Goal: Information Seeking & Learning: Find specific fact

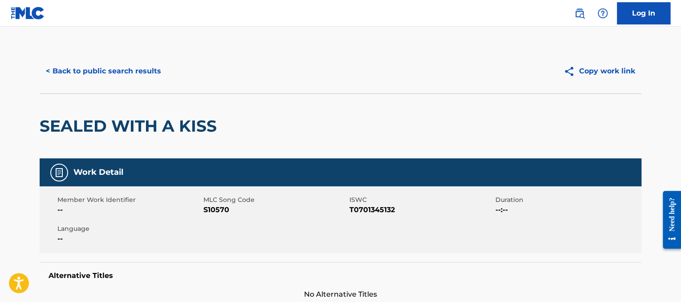
click at [148, 67] on button "< Back to public search results" at bounding box center [104, 71] width 128 height 22
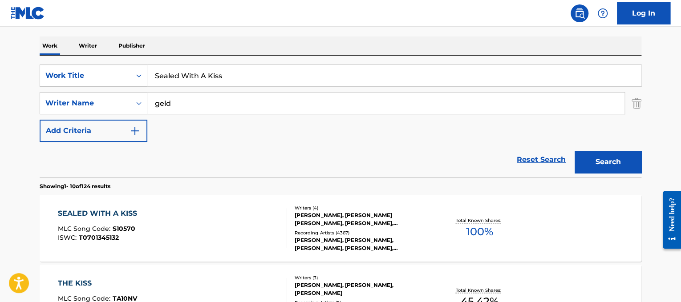
drag, startPoint x: 274, startPoint y: 70, endPoint x: 43, endPoint y: 6, distance: 239.9
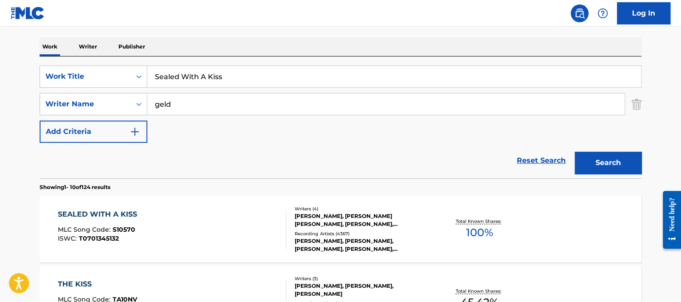
paste input "[PERSON_NAME] Acabou Amor"
drag, startPoint x: 208, startPoint y: 71, endPoint x: 26, endPoint y: 33, distance: 186.0
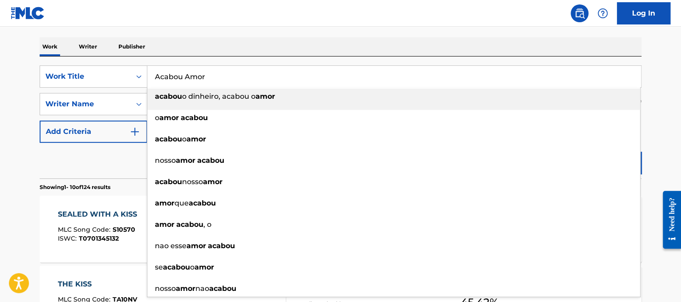
type input "Acabou Amor"
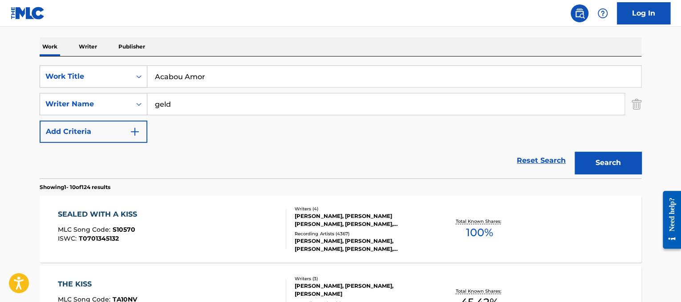
click at [192, 57] on div "SearchWithCriteria838806ea-8acc-4513-b1ac-8e50be5486cf Work Title Acabou Amor S…" at bounding box center [341, 118] width 602 height 122
click at [225, 116] on div "SearchWithCriteria838806ea-8acc-4513-b1ac-8e50be5486cf Work Title Acabou Amor S…" at bounding box center [341, 103] width 602 height 77
click at [218, 103] on input "geld" at bounding box center [385, 104] width 477 height 21
type input "pinnochio"
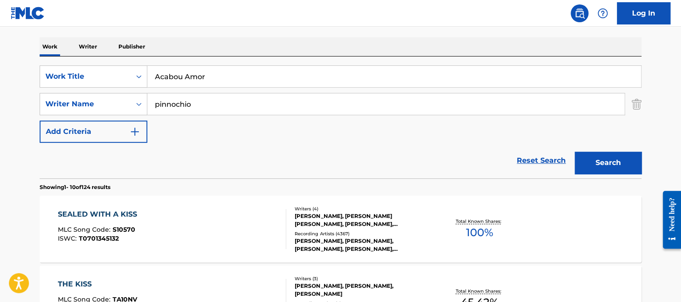
click at [575, 152] on button "Search" at bounding box center [608, 163] width 67 height 22
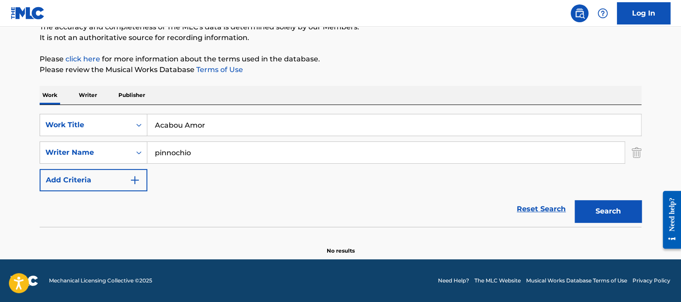
scroll to position [84, 0]
click at [240, 136] on div "SearchWithCriteria838806ea-8acc-4513-b1ac-8e50be5486cf Work Title Acabou Amor S…" at bounding box center [341, 152] width 602 height 77
drag, startPoint x: 241, startPoint y: 133, endPoint x: 50, endPoint y: 93, distance: 195.1
click at [50, 93] on div "Work Writer Publisher SearchWithCriteria838806ea-8acc-4513-b1ac-8e50be5486cf Wo…" at bounding box center [341, 170] width 602 height 169
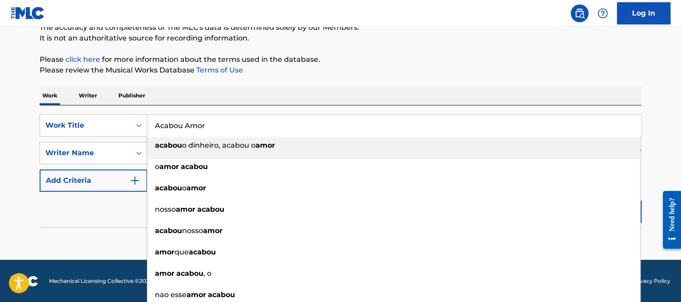
paste input "ntes De Voltar Pra Casa"
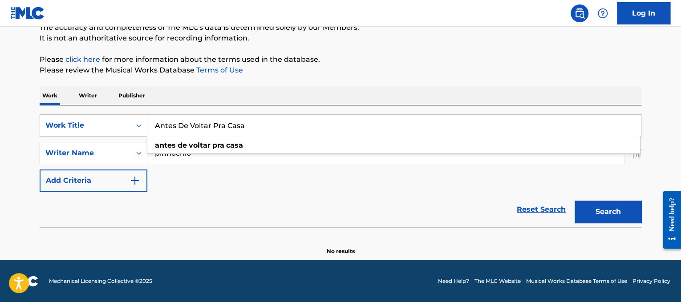
type input "Antes De Voltar Pra Casa"
click at [343, 98] on div "Work Writer Publisher" at bounding box center [341, 95] width 602 height 19
drag, startPoint x: 296, startPoint y: 148, endPoint x: 0, endPoint y: 81, distance: 303.5
click at [0, 81] on main "The MLC Public Work Search The accuracy and completeness of The MLC's data is d…" at bounding box center [340, 101] width 681 height 317
type input "piska"
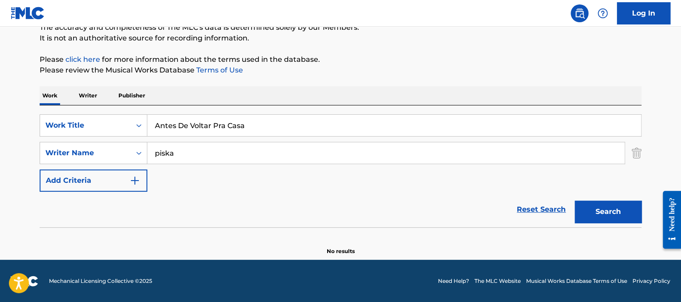
click at [575, 201] on button "Search" at bounding box center [608, 212] width 67 height 22
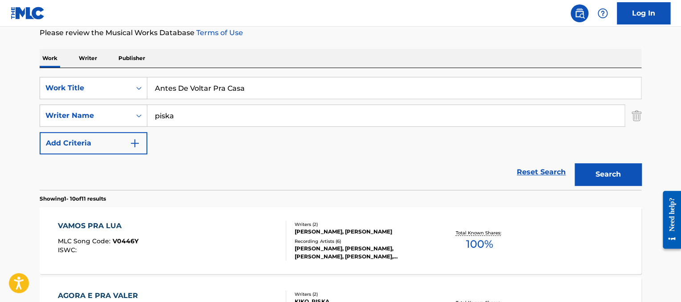
scroll to position [124, 0]
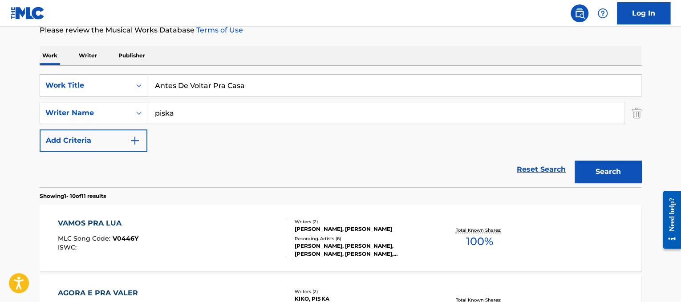
click at [224, 236] on div "VAMOS PRA LUA MLC Song Code : V0446Y ISWC :" at bounding box center [172, 238] width 229 height 40
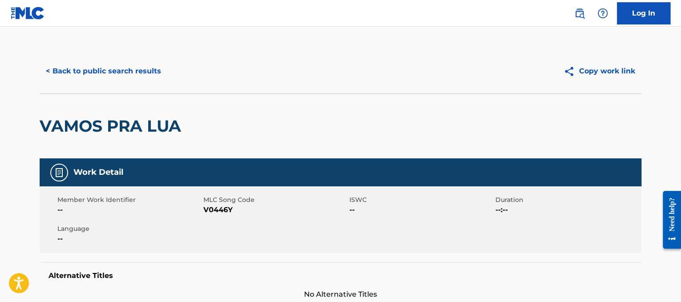
click at [129, 69] on button "< Back to public search results" at bounding box center [104, 71] width 128 height 22
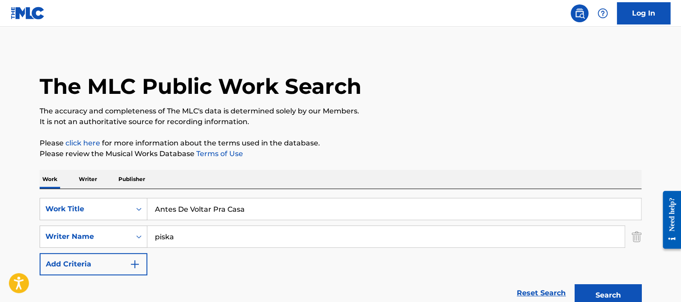
scroll to position [124, 0]
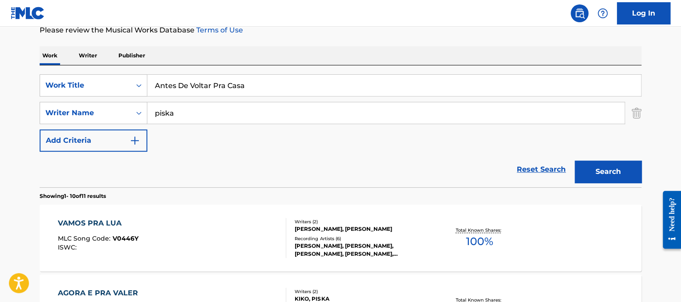
drag, startPoint x: 253, startPoint y: 84, endPoint x: 0, endPoint y: 75, distance: 253.5
paste input "[PERSON_NAME]"
drag, startPoint x: 182, startPoint y: 90, endPoint x: 0, endPoint y: 15, distance: 196.7
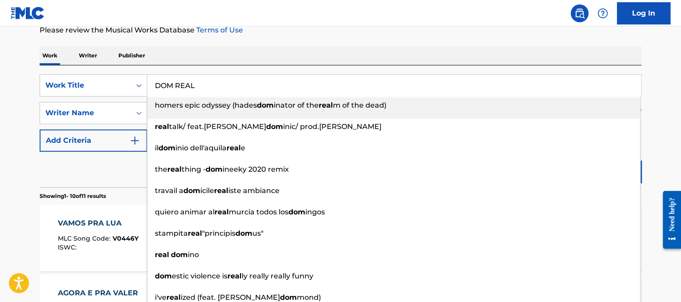
type input "DOM REAL"
click at [264, 46] on div "Work Writer Publisher" at bounding box center [341, 55] width 602 height 19
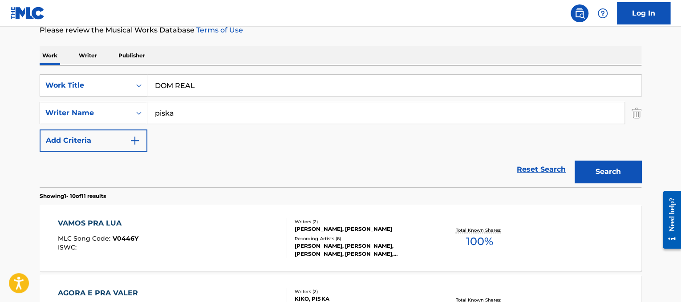
drag, startPoint x: 246, startPoint y: 115, endPoint x: 0, endPoint y: -8, distance: 275.0
click at [0, 0] on html "Accessibility Screen-Reader Guide, Feedback, and Issue Reporting | New window L…" at bounding box center [340, 27] width 681 height 302
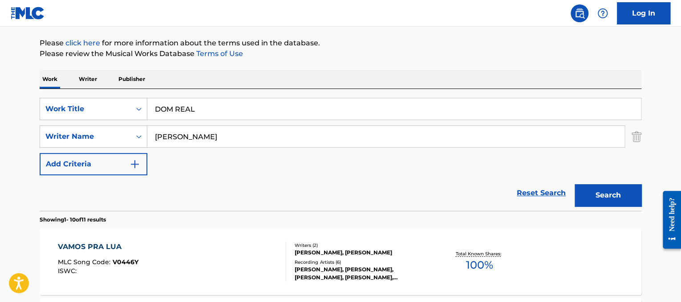
type input "[PERSON_NAME]"
click at [575, 184] on button "Search" at bounding box center [608, 195] width 67 height 22
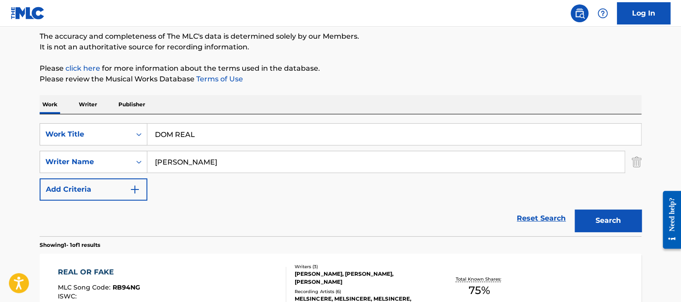
scroll to position [75, 0]
drag, startPoint x: 252, startPoint y: 135, endPoint x: 49, endPoint y: 107, distance: 205.4
click at [49, 107] on div "Work Writer Publisher SearchWithCriteria838806ea-8acc-4513-b1ac-8e50be5486cf Wo…" at bounding box center [341, 228] width 602 height 267
paste input "EmillyVick Funk dos [PERSON_NAME]"
drag, startPoint x: 191, startPoint y: 134, endPoint x: 147, endPoint y: 123, distance: 45.8
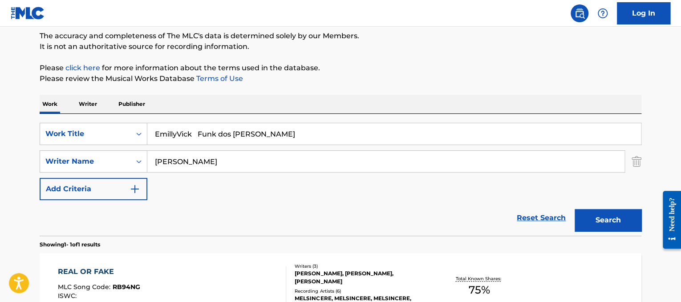
click at [147, 123] on input "EmillyVick Funk dos [PERSON_NAME]" at bounding box center [394, 133] width 494 height 21
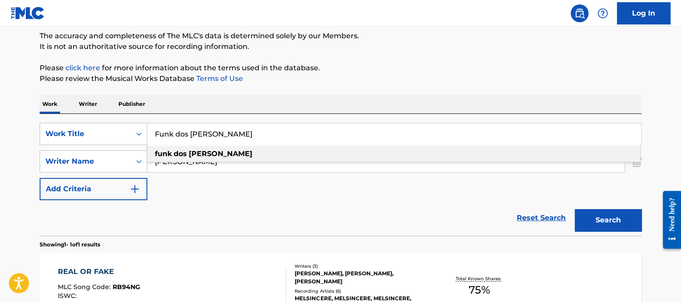
type input "Funk dos [PERSON_NAME]"
click at [289, 111] on div "Work Writer Publisher" at bounding box center [341, 104] width 602 height 19
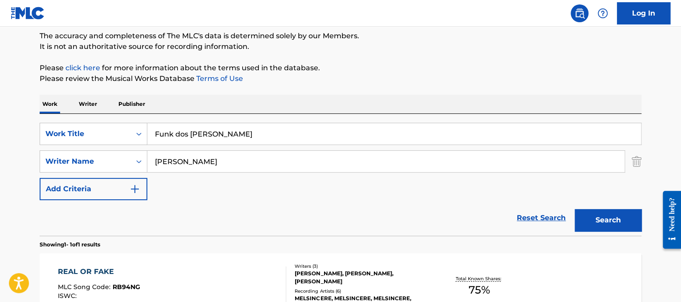
drag, startPoint x: 257, startPoint y: 167, endPoint x: 0, endPoint y: 33, distance: 289.6
click at [0, 33] on main "The MLC Public Work Search The accuracy and completeness of The MLC's data is d…" at bounding box center [340, 158] width 681 height 415
type input "h"
type input "batistella"
click at [575, 209] on button "Search" at bounding box center [608, 220] width 67 height 22
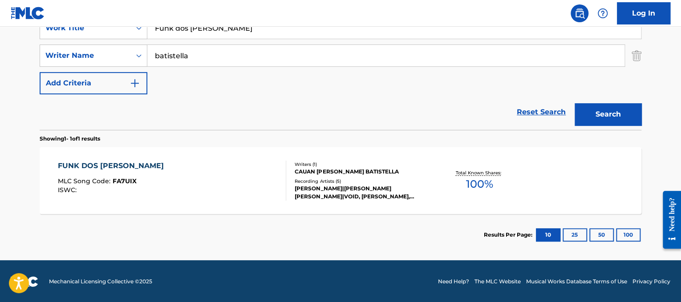
scroll to position [180, 0]
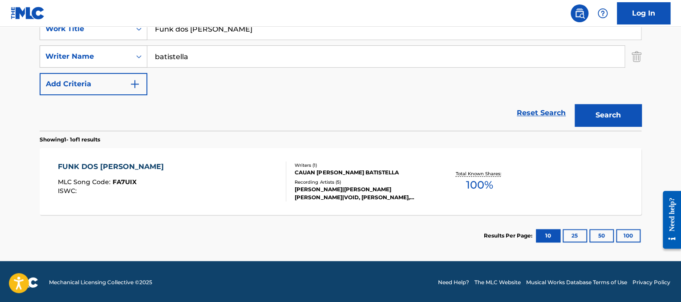
click at [185, 169] on div "FUNK DOS [PERSON_NAME] MLC Song Code : FA7UIX ISWC :" at bounding box center [172, 182] width 229 height 40
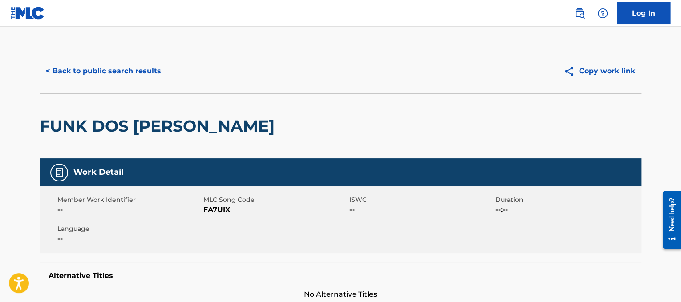
click at [152, 68] on button "< Back to public search results" at bounding box center [104, 71] width 128 height 22
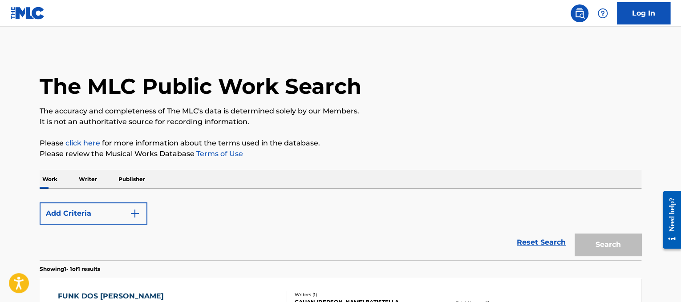
scroll to position [131, 0]
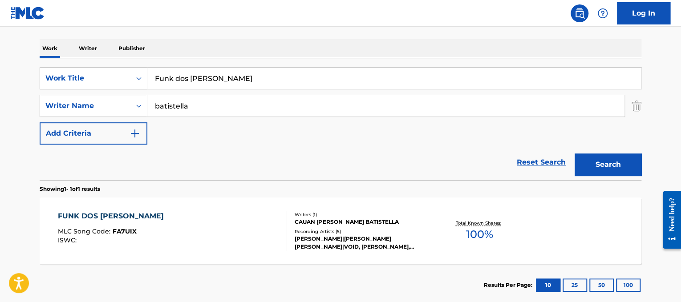
drag, startPoint x: 257, startPoint y: 81, endPoint x: 0, endPoint y: 63, distance: 257.2
click at [0, 63] on main "The MLC Public Work Search The accuracy and completeness of The MLC's data is d…" at bounding box center [340, 103] width 681 height 415
paste input "[PERSON_NAME] 20 + pra Sempre"
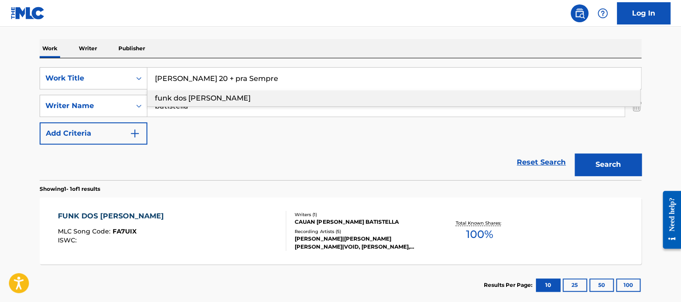
drag, startPoint x: 213, startPoint y: 77, endPoint x: 152, endPoint y: 55, distance: 64.4
click at [152, 55] on div "Work Writer Publisher SearchWithCriteria838806ea-8acc-4513-b1ac-8e50be5486cf Wo…" at bounding box center [341, 172] width 602 height 267
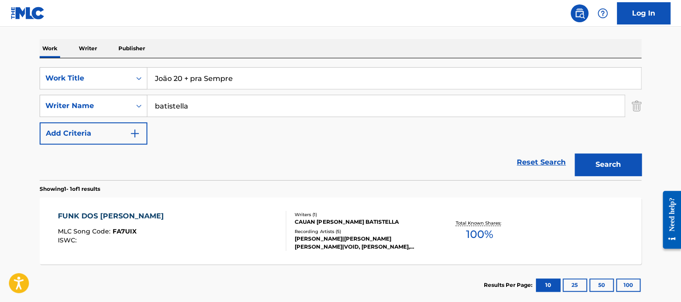
type input "João 20 + pra Sempre"
drag, startPoint x: 244, startPoint y: 101, endPoint x: 0, endPoint y: -12, distance: 268.6
click at [0, 0] on html "Accessibility Screen-Reader Guide, Feedback, and Issue Reporting | New window L…" at bounding box center [340, 20] width 681 height 302
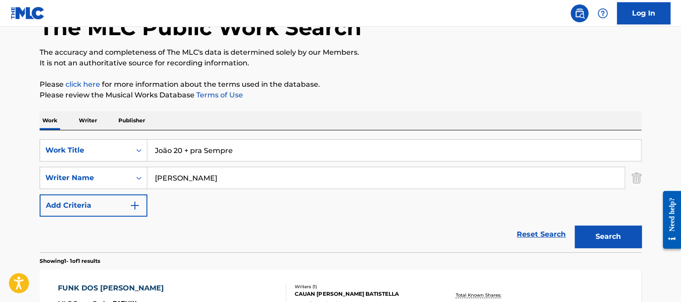
type input "[PERSON_NAME]"
click at [575, 226] on button "Search" at bounding box center [608, 237] width 67 height 22
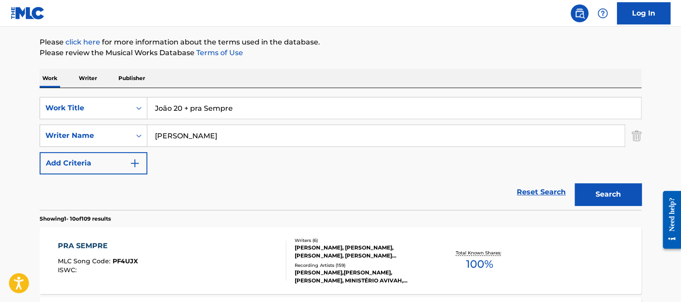
scroll to position [107, 0]
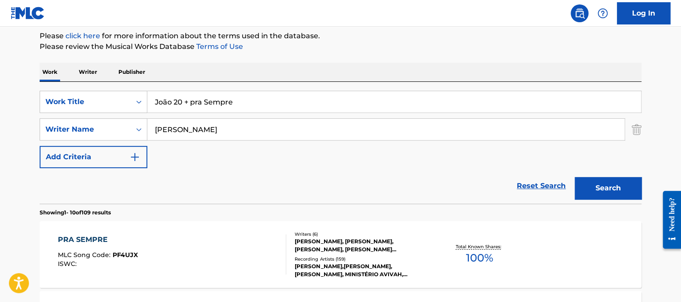
click at [190, 246] on div "PRA SEMPRE MLC Song Code : PF4UJX ISWC :" at bounding box center [172, 255] width 229 height 40
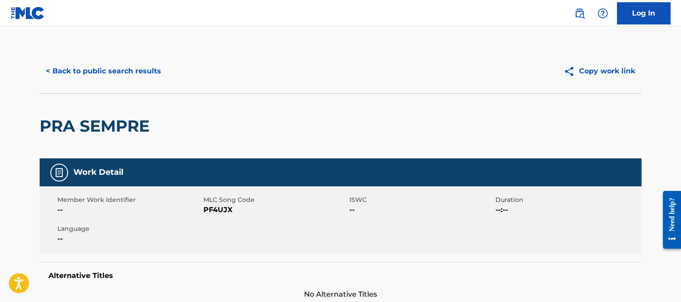
click at [140, 71] on button "< Back to public search results" at bounding box center [104, 71] width 128 height 22
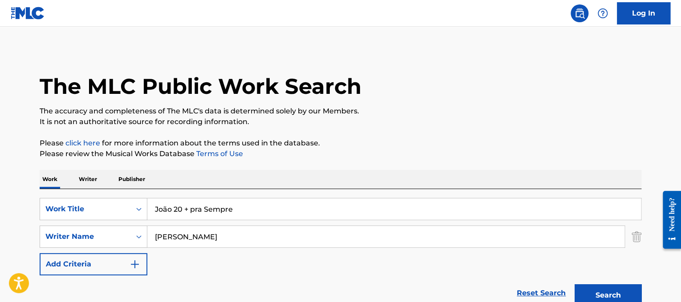
scroll to position [107, 0]
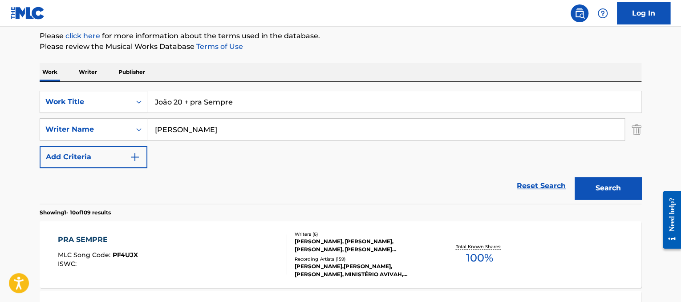
drag, startPoint x: 252, startPoint y: 99, endPoint x: 0, endPoint y: 77, distance: 253.4
paste input "DG e Batidão Stronda Mãe Solteira"
drag, startPoint x: 235, startPoint y: 107, endPoint x: 74, endPoint y: 98, distance: 161.0
click at [74, 98] on div "SearchWithCriteria838806ea-8acc-4513-b1ac-8e50be5486cf Work Title DG e Batidão …" at bounding box center [341, 102] width 602 height 22
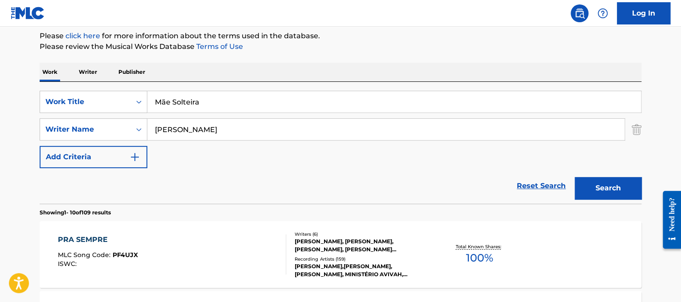
type input "Mãe Solteira"
drag, startPoint x: 258, startPoint y: 130, endPoint x: 0, endPoint y: 36, distance: 274.3
type input "nunnes"
click at [575, 177] on button "Search" at bounding box center [608, 188] width 67 height 22
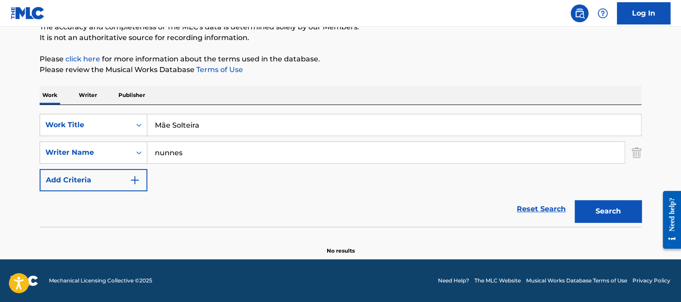
scroll to position [84, 0]
drag, startPoint x: 274, startPoint y: 128, endPoint x: 0, endPoint y: 68, distance: 280.8
click at [0, 68] on main "The MLC Public Work Search The accuracy and completeness of The MLC's data is d…" at bounding box center [340, 101] width 681 height 317
paste input "[PERSON_NAME] Mistérios Da Meia Noite"
drag, startPoint x: 195, startPoint y: 122, endPoint x: 0, endPoint y: 62, distance: 204.7
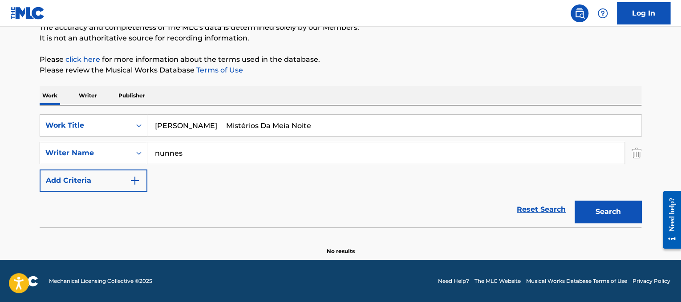
click at [0, 62] on main "The MLC Public Work Search The accuracy and completeness of The MLC's data is d…" at bounding box center [340, 101] width 681 height 317
type input "Mistérios Da Meia Noite"
drag, startPoint x: 219, startPoint y: 158, endPoint x: 0, endPoint y: 109, distance: 224.6
click at [0, 109] on main "The MLC Public Work Search The accuracy and completeness of The MLC's data is d…" at bounding box center [340, 101] width 681 height 317
type input "ramalho"
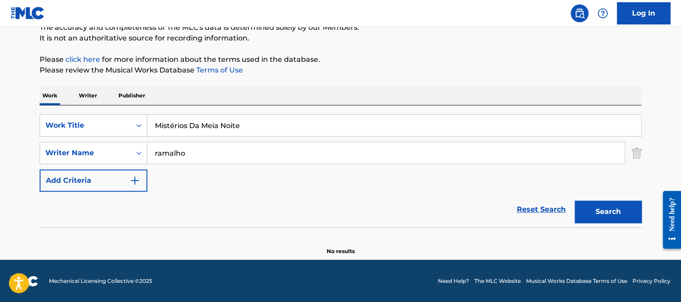
click at [575, 201] on button "Search" at bounding box center [608, 212] width 67 height 22
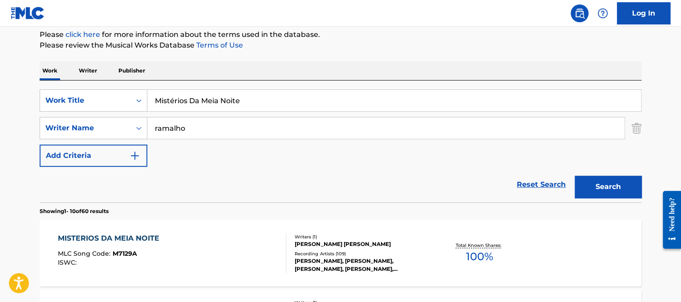
scroll to position [110, 0]
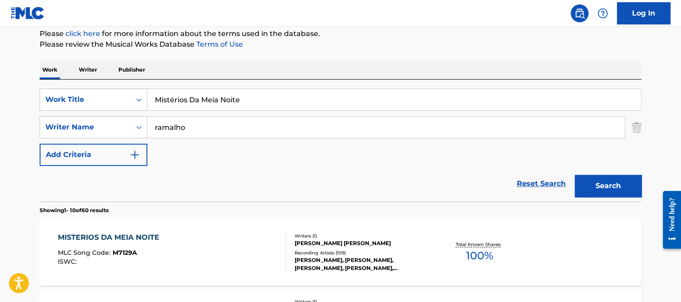
click at [212, 245] on div "MISTERIOS DA MEIA NOITE MLC Song Code : M7129A ISWC :" at bounding box center [172, 252] width 229 height 40
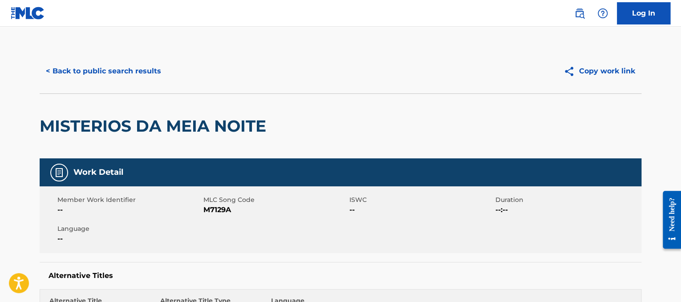
click at [133, 62] on button "< Back to public search results" at bounding box center [104, 71] width 128 height 22
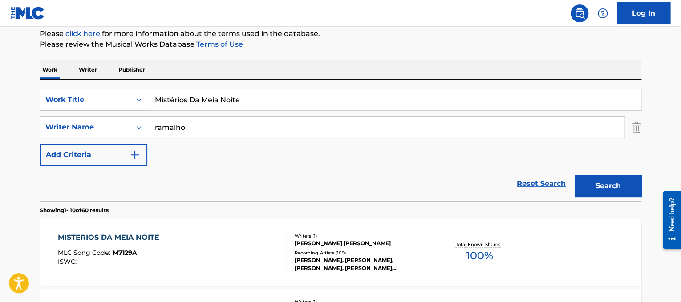
drag, startPoint x: 248, startPoint y: 94, endPoint x: 0, endPoint y: 57, distance: 250.3
paste input "[PERSON_NAME] Rude [PERSON_NAME]"
drag, startPoint x: 197, startPoint y: 99, endPoint x: 0, endPoint y: 29, distance: 209.6
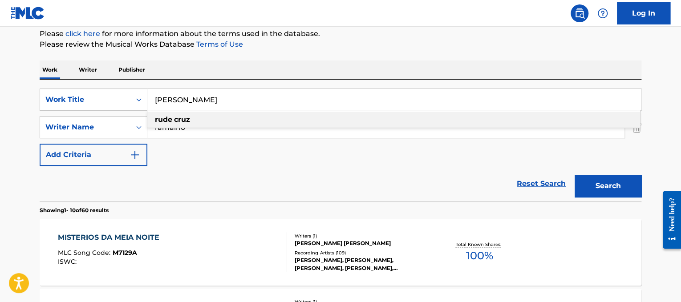
type input "[PERSON_NAME]"
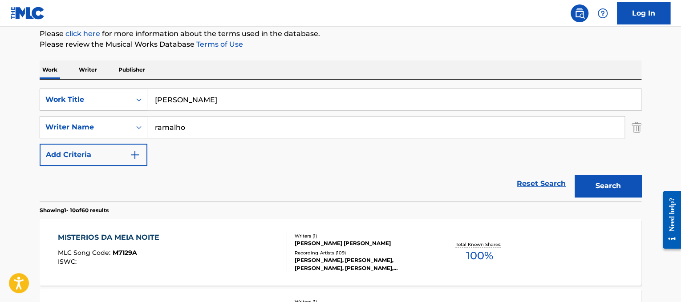
drag, startPoint x: 222, startPoint y: 125, endPoint x: 0, endPoint y: -45, distance: 279.3
click at [0, 0] on html "Accessibility Screen-Reader Guide, Feedback, and Issue Reporting | New window L…" at bounding box center [340, 41] width 681 height 302
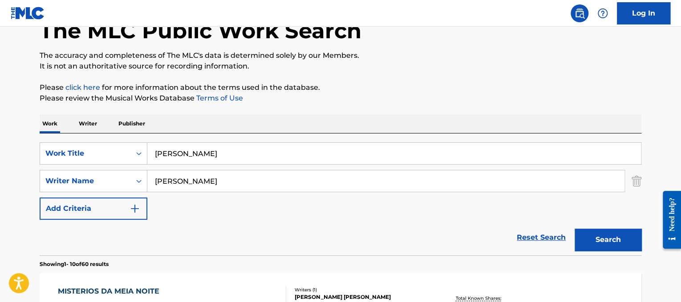
type input "[PERSON_NAME]"
click at [575, 229] on button "Search" at bounding box center [608, 240] width 67 height 22
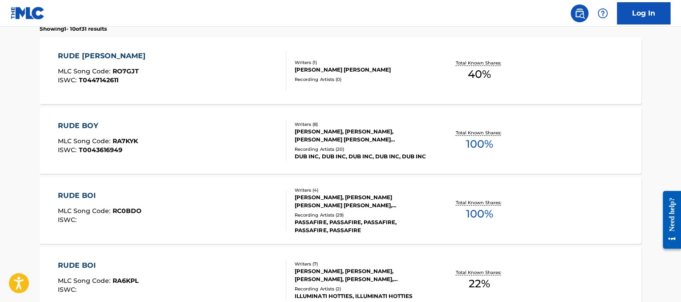
scroll to position [0, 0]
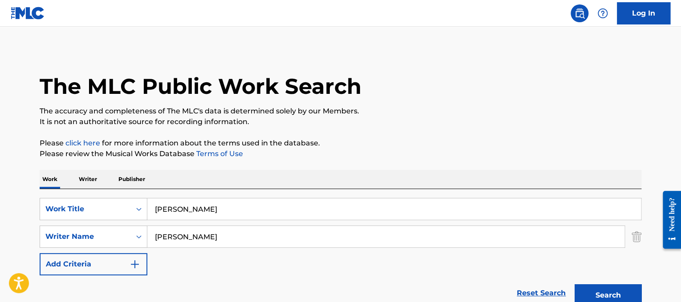
drag, startPoint x: 243, startPoint y: 209, endPoint x: 0, endPoint y: 154, distance: 249.0
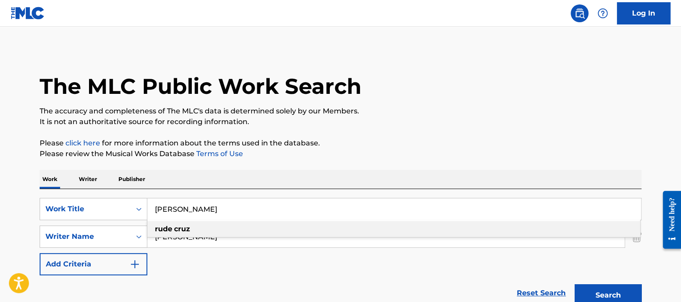
paste input "[PERSON_NAME] Eu só quero um XoDó"
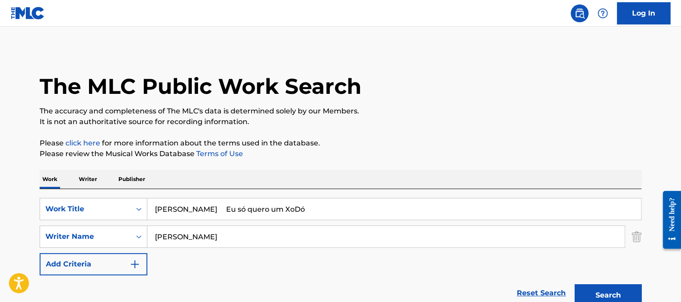
drag, startPoint x: 216, startPoint y: 209, endPoint x: 0, endPoint y: 90, distance: 246.4
type input "Eu só quero um XoDó"
drag, startPoint x: 216, startPoint y: 230, endPoint x: 0, endPoint y: 130, distance: 238.7
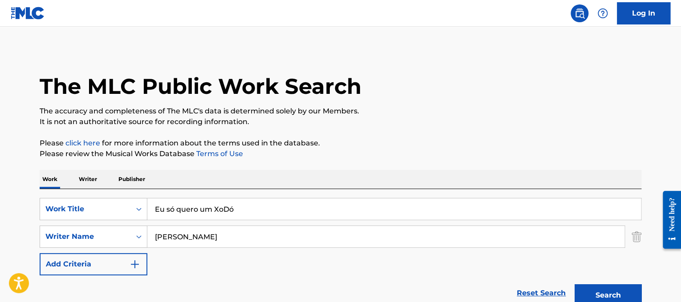
type input "[PERSON_NAME]"
click at [575, 285] on button "Search" at bounding box center [608, 296] width 67 height 22
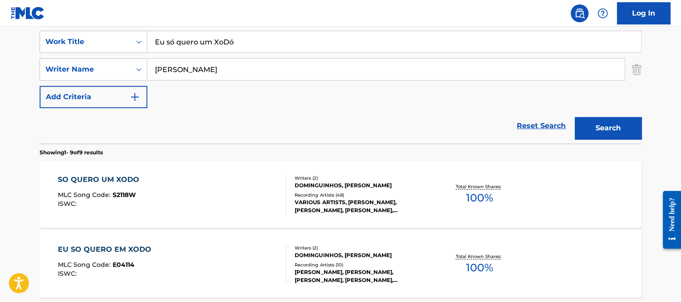
scroll to position [178, 0]
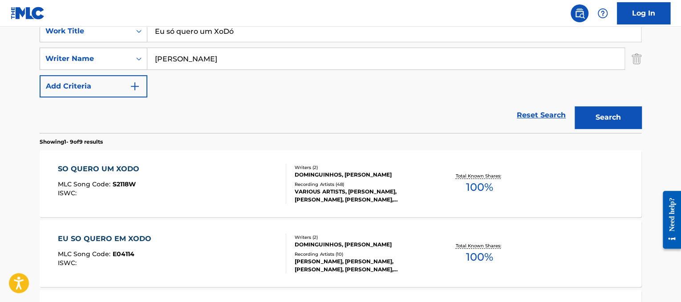
click at [254, 176] on div "SO QUERO UM XODO MLC Song Code : S2118W ISWC :" at bounding box center [172, 184] width 229 height 40
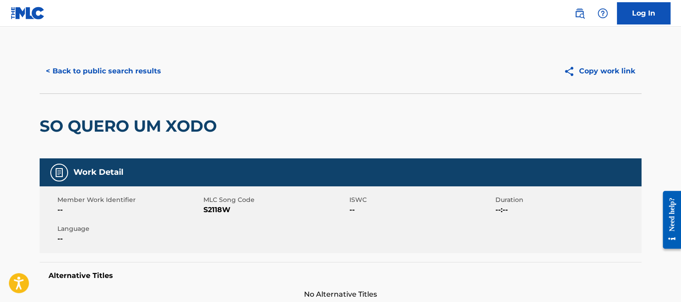
click at [159, 78] on button "< Back to public search results" at bounding box center [104, 71] width 128 height 22
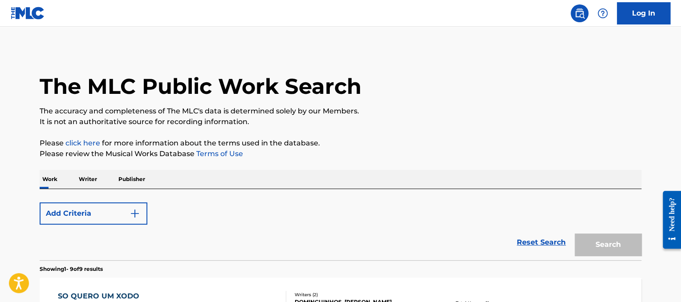
scroll to position [178, 0]
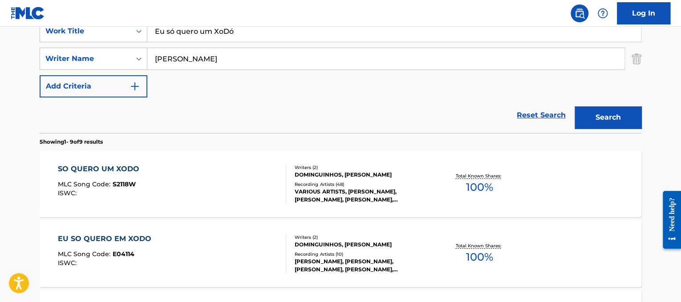
drag, startPoint x: 275, startPoint y: 37, endPoint x: 0, endPoint y: -30, distance: 282.8
paste input "araketo Mal Acostumado"
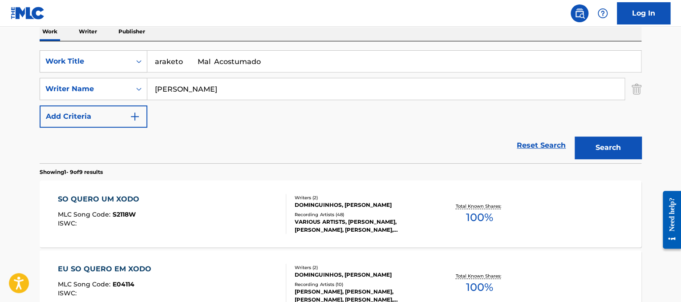
scroll to position [50, 0]
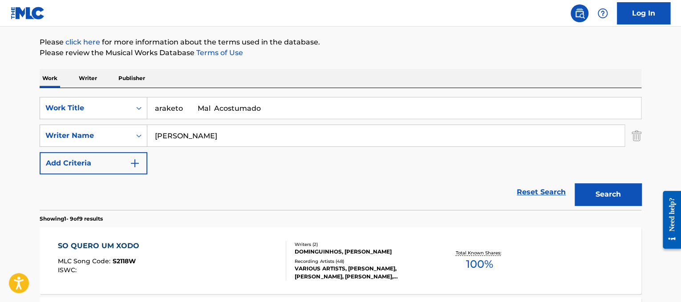
drag, startPoint x: 187, startPoint y: 62, endPoint x: 0, endPoint y: -44, distance: 214.8
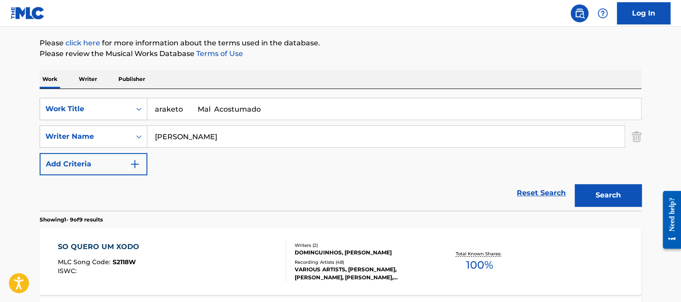
click at [0, 0] on html "Accessibility Screen-Reader Guide, Feedback, and Issue Reporting | New window L…" at bounding box center [340, 51] width 681 height 302
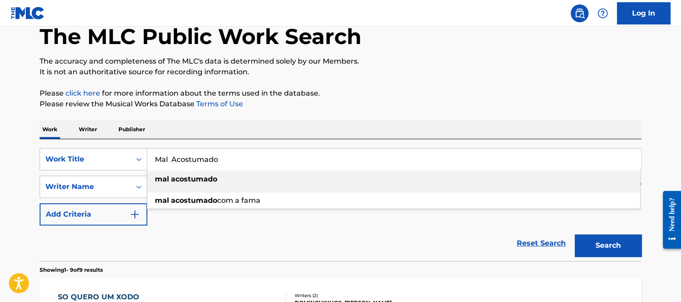
type input "Mal Acostumado"
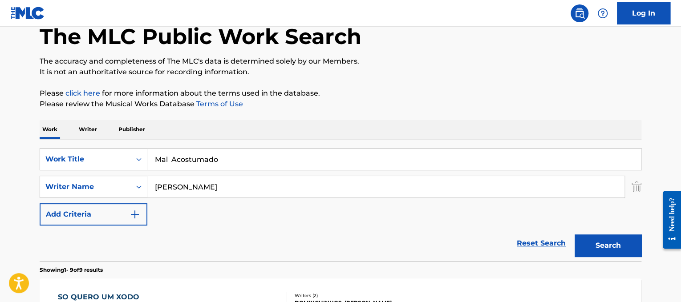
drag, startPoint x: 261, startPoint y: 195, endPoint x: 0, endPoint y: 71, distance: 288.8
type input "[PERSON_NAME]"
click at [575, 235] on button "Search" at bounding box center [608, 246] width 67 height 22
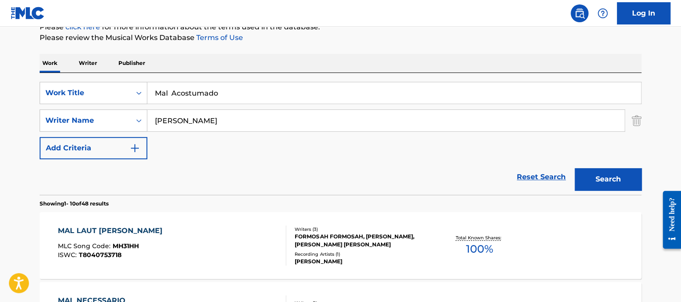
scroll to position [118, 0]
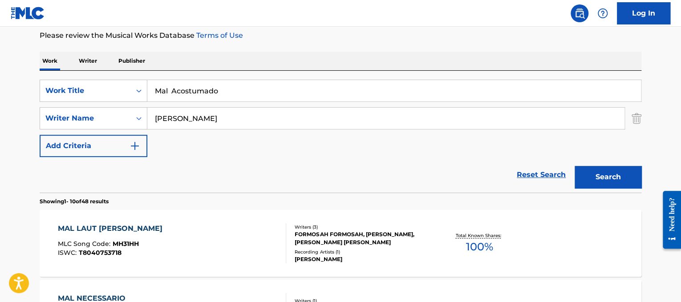
drag, startPoint x: 248, startPoint y: 85, endPoint x: 0, endPoint y: 64, distance: 249.4
paste input "Trazendo a Arca Sobre As Águas"
drag, startPoint x: 214, startPoint y: 90, endPoint x: 22, endPoint y: 28, distance: 202.0
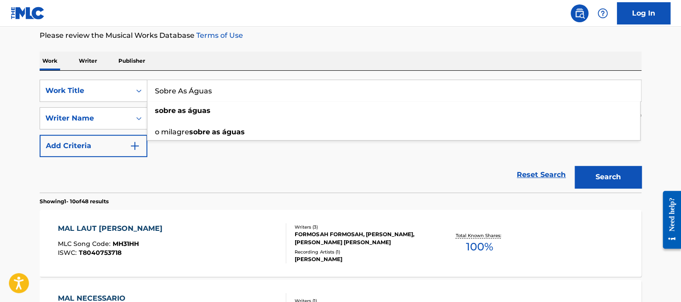
type input "Sobre As Águas"
drag, startPoint x: 234, startPoint y: 121, endPoint x: 0, endPoint y: 41, distance: 247.0
type input "[PERSON_NAME]"
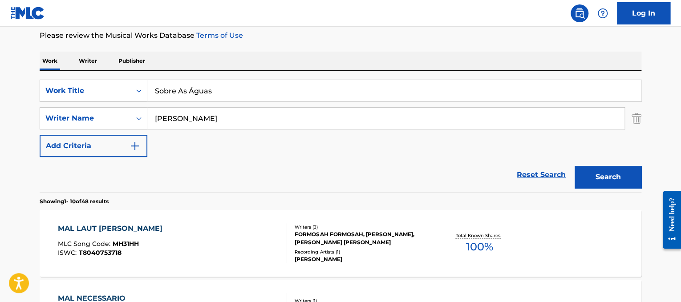
click at [575, 166] on button "Search" at bounding box center [608, 177] width 67 height 22
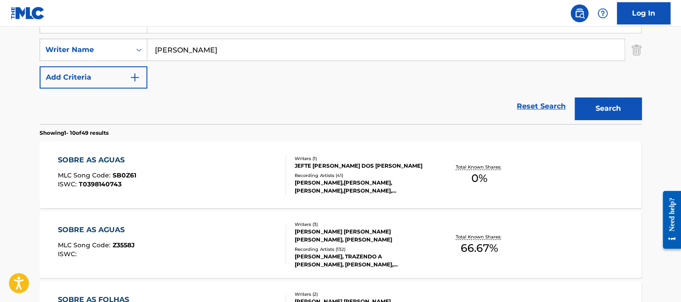
scroll to position [199, 0]
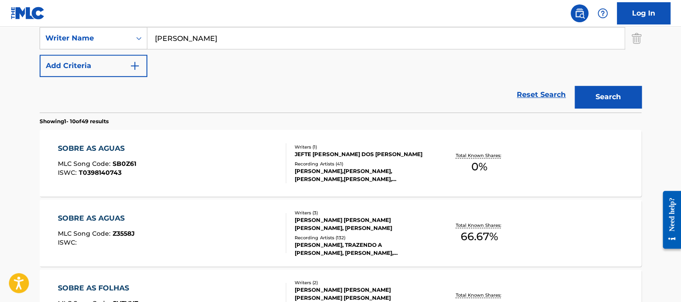
click at [253, 242] on div "SOBRE AS AGUAS MLC Song Code : Z3558J ISWC :" at bounding box center [172, 233] width 229 height 40
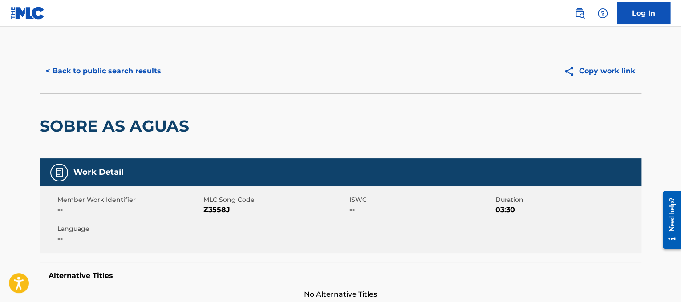
click at [151, 65] on button "< Back to public search results" at bounding box center [104, 71] width 128 height 22
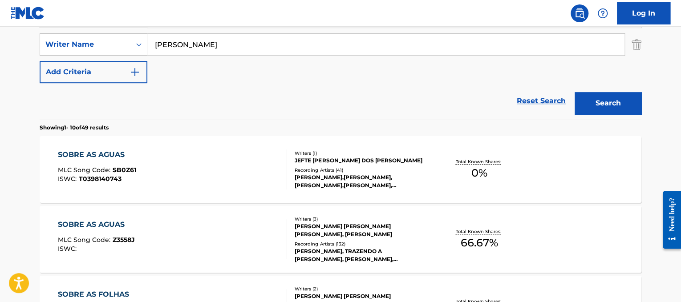
scroll to position [183, 0]
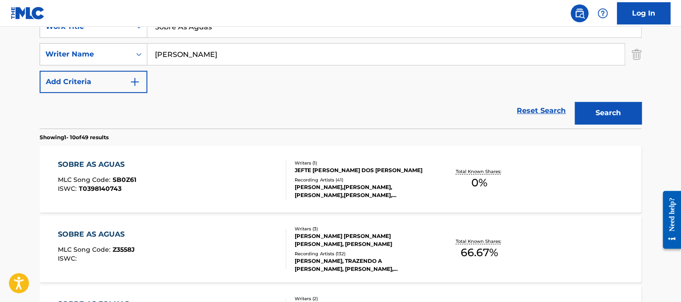
drag, startPoint x: 234, startPoint y: 35, endPoint x: 41, endPoint y: 9, distance: 194.6
paste input "[PERSON_NAME] Eu só quero adorar"
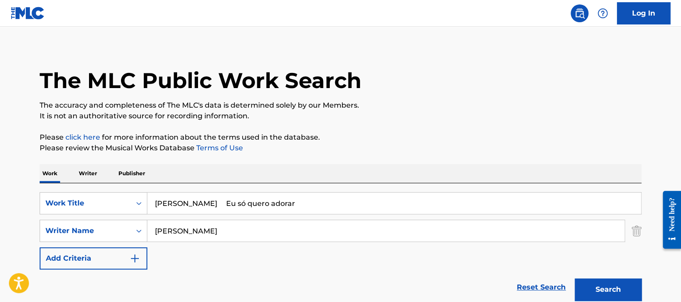
drag, startPoint x: 215, startPoint y: 205, endPoint x: 0, endPoint y: 154, distance: 221.1
type input "Eu só quero adorar"
drag, startPoint x: 183, startPoint y: 230, endPoint x: 0, endPoint y: 232, distance: 183.0
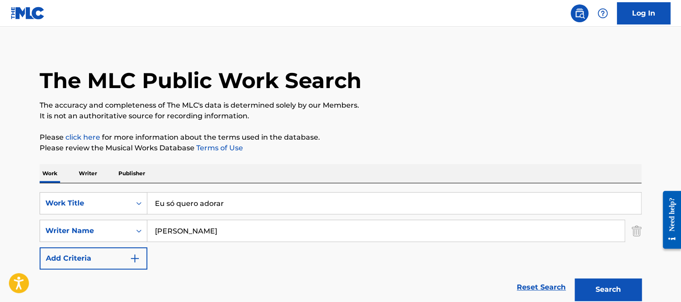
type input "[PERSON_NAME]"
click at [575, 279] on button "Search" at bounding box center [608, 290] width 67 height 22
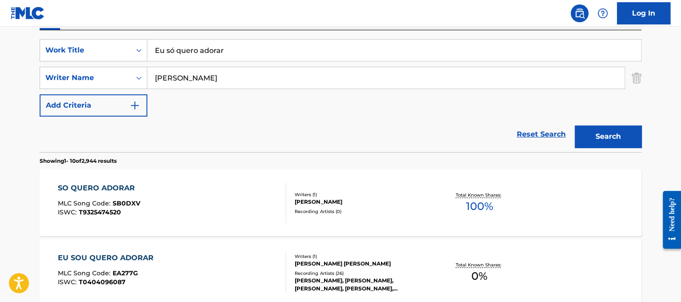
scroll to position [160, 0]
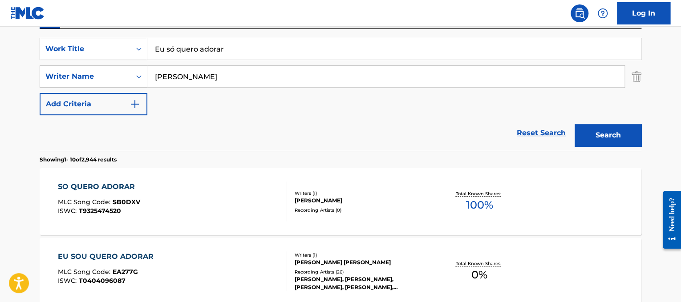
click at [220, 204] on div "SO QUERO ADORAR MLC Song Code : SB0DXV ISWC : T9325474520" at bounding box center [172, 202] width 229 height 40
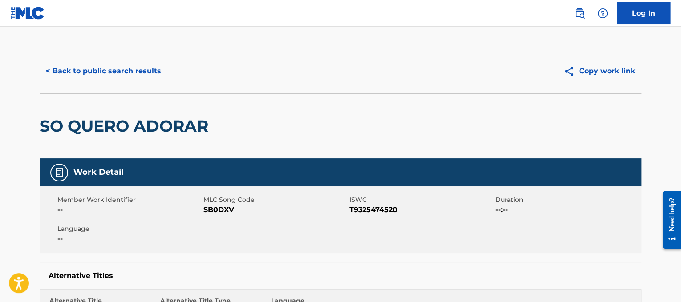
click at [114, 67] on button "< Back to public search results" at bounding box center [104, 71] width 128 height 22
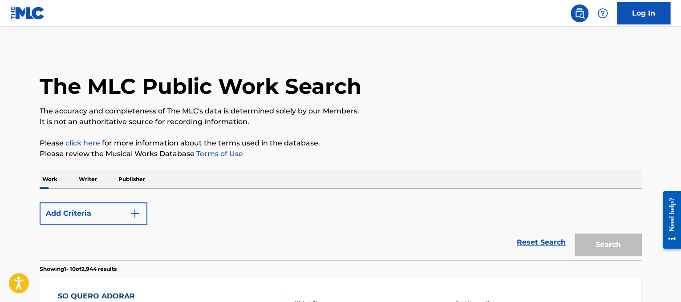
scroll to position [160, 0]
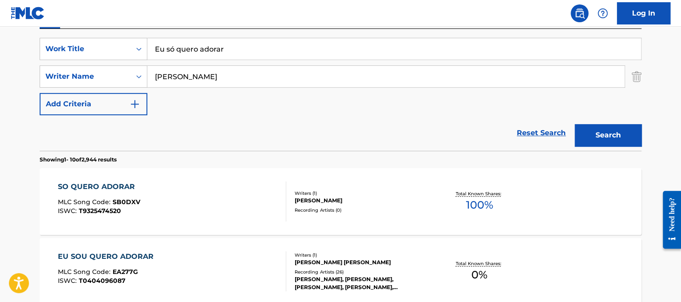
drag, startPoint x: 249, startPoint y: 54, endPoint x: 0, endPoint y: -12, distance: 257.6
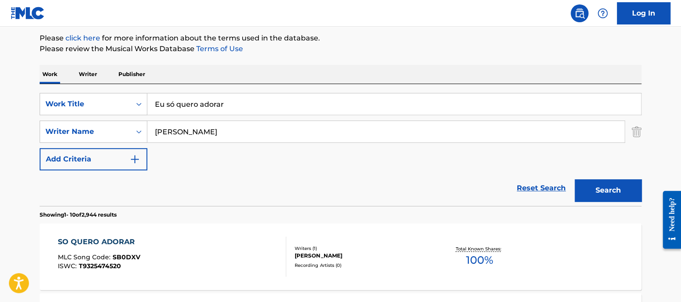
paste input "[PERSON_NAME] Nosso Amor É Ouro"
drag, startPoint x: 212, startPoint y: 100, endPoint x: 0, endPoint y: 27, distance: 224.6
type input "Nosso Amor É Ouro"
drag, startPoint x: 201, startPoint y: 129, endPoint x: 0, endPoint y: -2, distance: 239.9
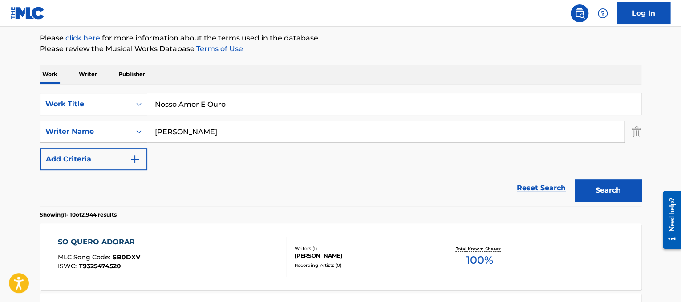
click at [0, 0] on html "Accessibility Screen-Reader Guide, Feedback, and Issue Reporting | New window L…" at bounding box center [340, 46] width 681 height 302
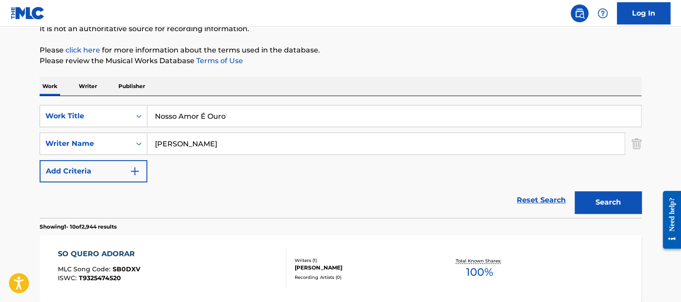
type input "[PERSON_NAME]"
click at [575, 191] on button "Search" at bounding box center [608, 202] width 67 height 22
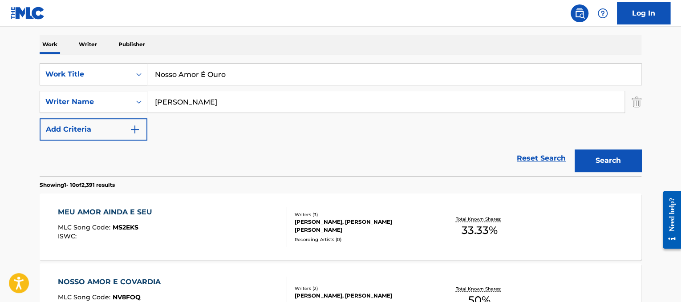
scroll to position [139, 0]
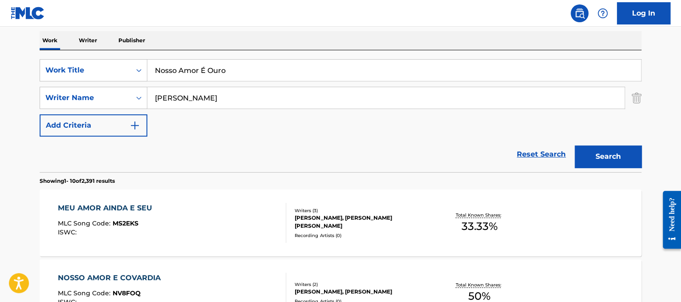
click at [171, 216] on div "MEU AMOR AINDA E SEU MLC Song Code : MS2EKS ISWC :" at bounding box center [172, 223] width 229 height 40
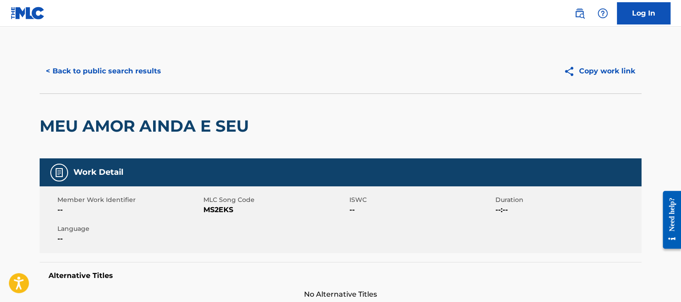
click at [127, 73] on button "< Back to public search results" at bounding box center [104, 71] width 128 height 22
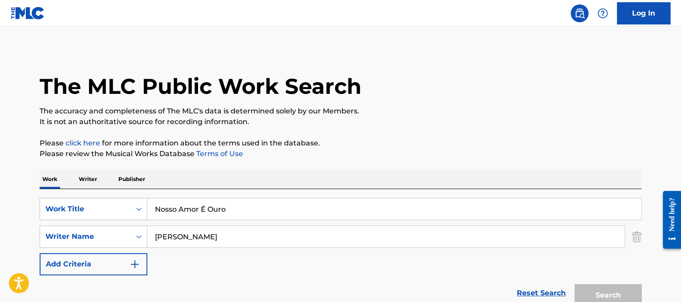
scroll to position [139, 0]
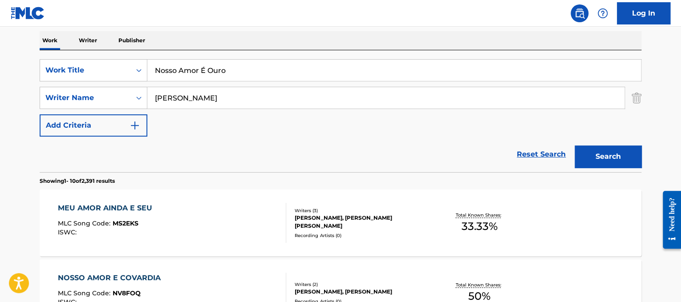
drag, startPoint x: 268, startPoint y: 75, endPoint x: 0, endPoint y: 12, distance: 275.4
type input "v"
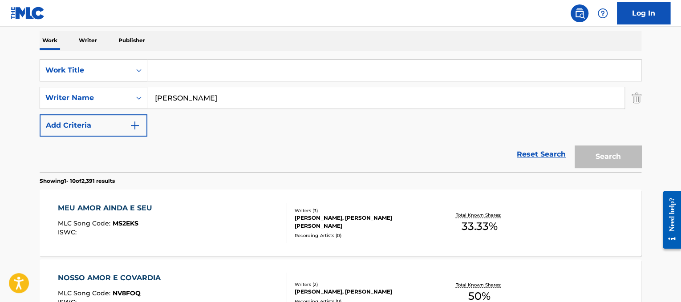
paste input "[PERSON_NAME] DUAS PRINCESAS"
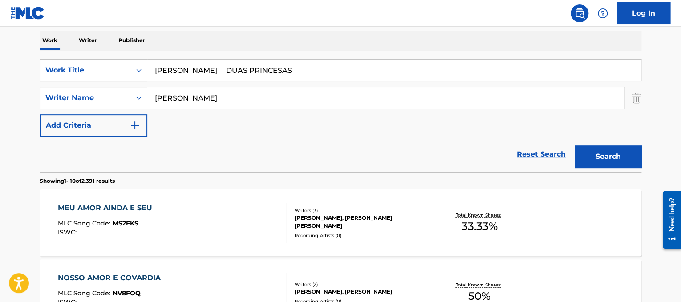
drag, startPoint x: 226, startPoint y: 65, endPoint x: 0, endPoint y: -46, distance: 251.5
click at [0, 0] on html "Accessibility Screen-Reader Guide, Feedback, and Issue Reporting | New window L…" at bounding box center [340, 12] width 681 height 302
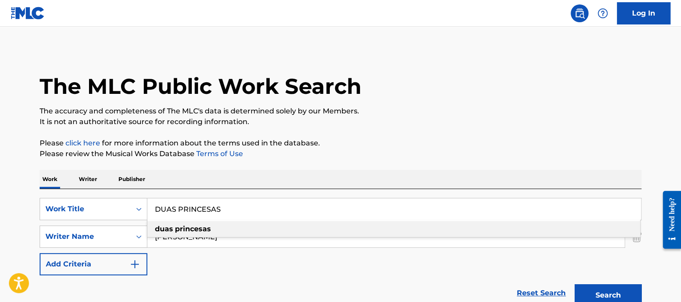
click at [241, 236] on div "duas princesas" at bounding box center [393, 229] width 493 height 16
type input "duas princesas"
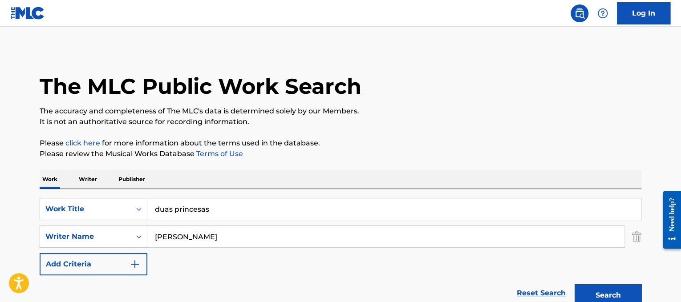
drag, startPoint x: 239, startPoint y: 239, endPoint x: 0, endPoint y: 108, distance: 272.6
type input "batistella"
click at [575, 285] on button "Search" at bounding box center [608, 296] width 67 height 22
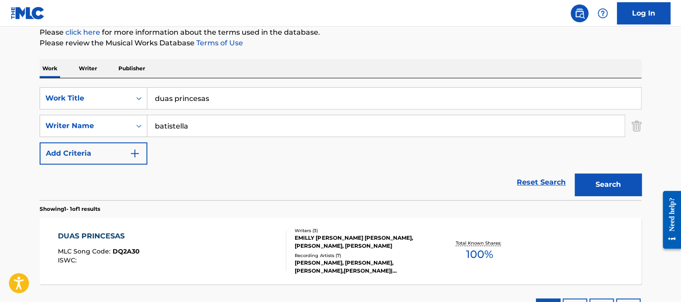
scroll to position [111, 0]
click at [153, 231] on div "DUAS PRINCESAS MLC Song Code : DQ2A30 ISWC :" at bounding box center [172, 251] width 229 height 40
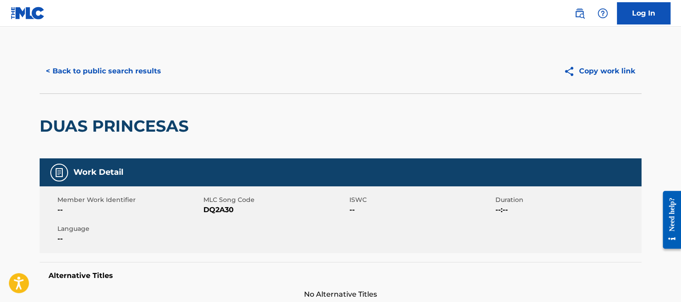
click at [114, 65] on button "< Back to public search results" at bounding box center [104, 71] width 128 height 22
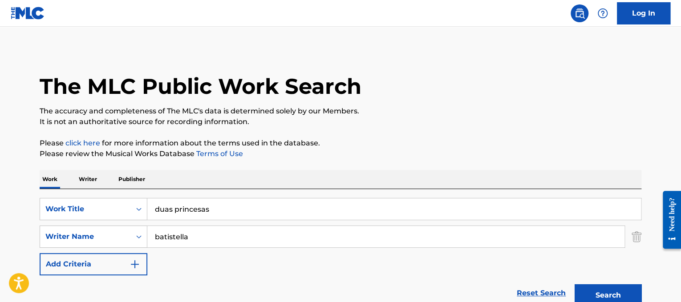
scroll to position [111, 0]
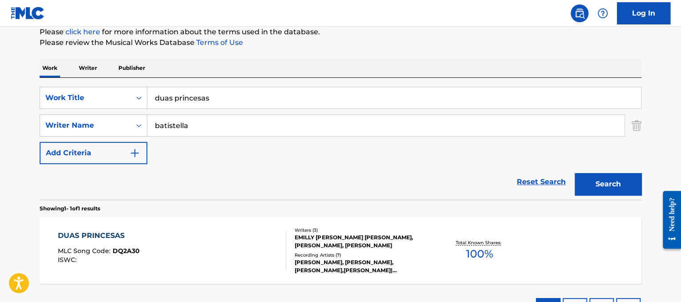
drag, startPoint x: 270, startPoint y: 99, endPoint x: 0, endPoint y: 49, distance: 274.4
click at [0, 49] on main "The MLC Public Work Search The accuracy and completeness of The MLC's data is d…" at bounding box center [340, 122] width 681 height 415
paste input "Placa Luminosa Fica Comigo"
drag, startPoint x: 211, startPoint y: 96, endPoint x: 0, endPoint y: 32, distance: 220.5
click at [0, 32] on main "The MLC Public Work Search The accuracy and completeness of The MLC's data is d…" at bounding box center [340, 122] width 681 height 415
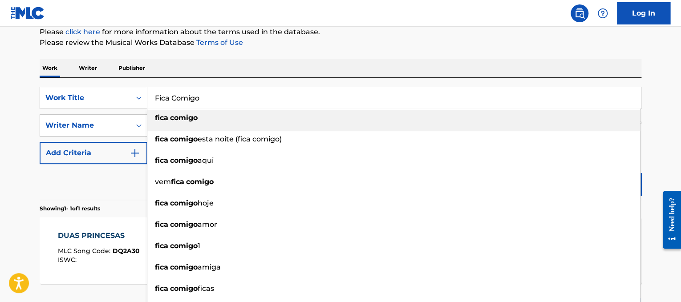
click at [164, 118] on strong "fica" at bounding box center [161, 118] width 13 height 8
type input "fica comigo"
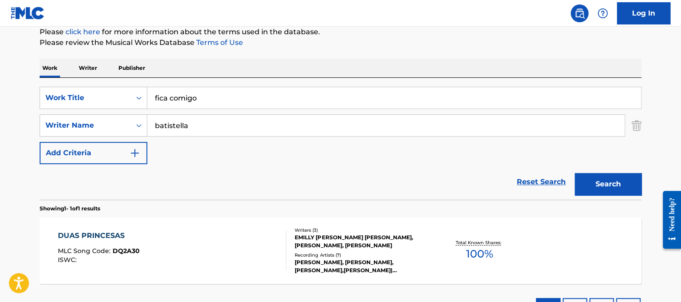
drag, startPoint x: 213, startPoint y: 134, endPoint x: 0, endPoint y: 74, distance: 221.5
click at [0, 74] on main "The MLC Public Work Search The accuracy and completeness of The MLC's data is d…" at bounding box center [340, 122] width 681 height 415
type input "saccomani"
click at [575, 173] on button "Search" at bounding box center [608, 184] width 67 height 22
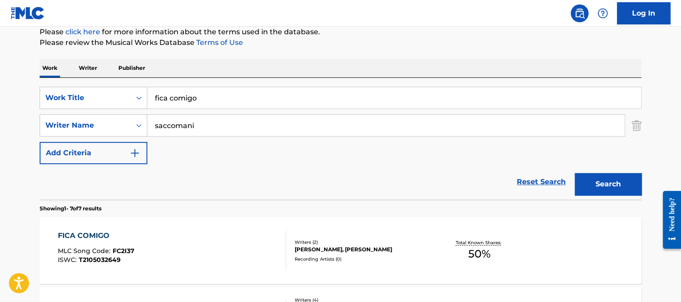
click at [234, 253] on div "FICA COMIGO MLC Song Code : FC2I37 ISWC : T2105032649" at bounding box center [172, 251] width 229 height 40
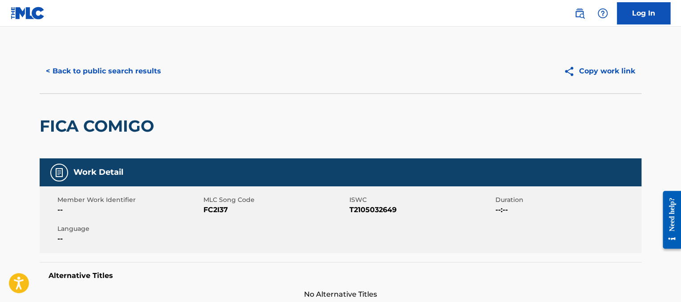
click at [149, 65] on button "< Back to public search results" at bounding box center [104, 71] width 128 height 22
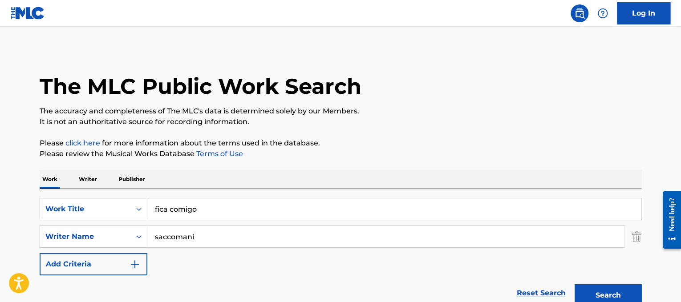
scroll to position [111, 0]
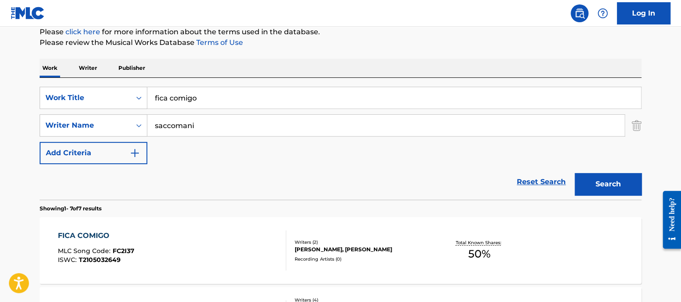
drag, startPoint x: 282, startPoint y: 106, endPoint x: 0, endPoint y: 53, distance: 286.9
paste input "Harpa [DEMOGRAPHIC_DATA] Porque Ele vive 545"
drag, startPoint x: 200, startPoint y: 98, endPoint x: 0, endPoint y: 89, distance: 200.1
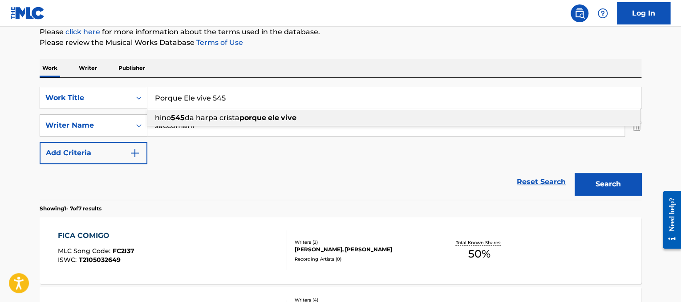
type input "Porque Ele vive 545"
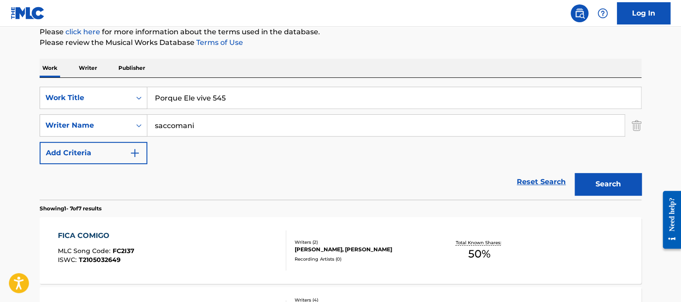
click at [244, 73] on div "Work Writer Publisher" at bounding box center [341, 68] width 602 height 19
drag, startPoint x: 240, startPoint y: 127, endPoint x: 0, endPoint y: 37, distance: 256.7
type input "[PERSON_NAME]"
click at [575, 173] on button "Search" at bounding box center [608, 184] width 67 height 22
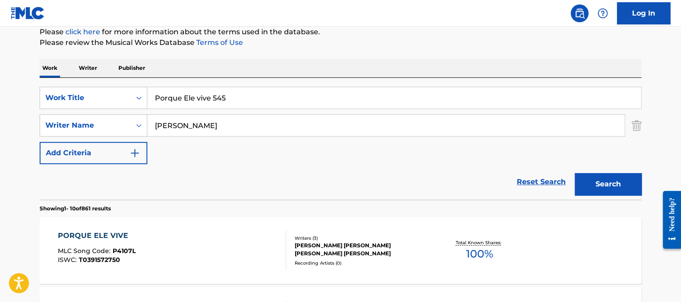
click at [185, 250] on div "PORQUE ELE VIVE MLC Song Code : P4107L ISWC : T0391572750" at bounding box center [172, 251] width 229 height 40
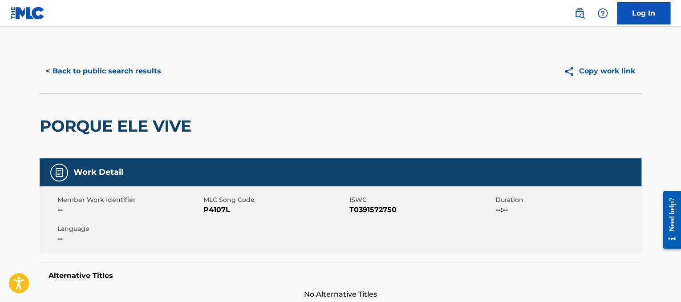
click at [150, 64] on button "< Back to public search results" at bounding box center [104, 71] width 128 height 22
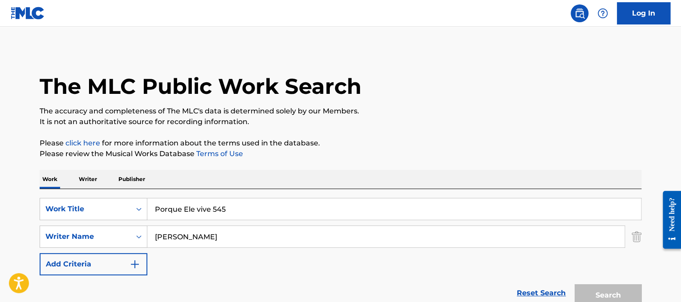
scroll to position [111, 0]
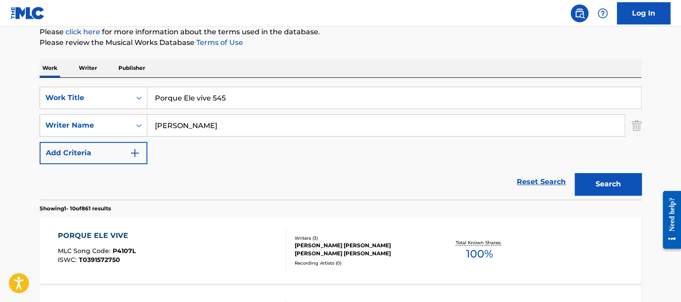
drag, startPoint x: 244, startPoint y: 95, endPoint x: 0, endPoint y: 20, distance: 254.8
paste input "[PERSON_NAME]"
drag, startPoint x: 205, startPoint y: 97, endPoint x: 0, endPoint y: 54, distance: 209.7
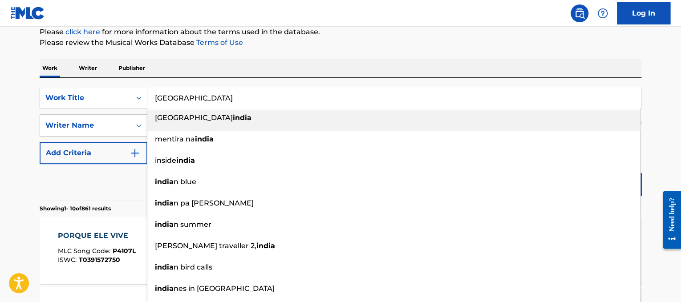
type input "[GEOGRAPHIC_DATA]"
click at [214, 61] on div "Work Writer Publisher" at bounding box center [341, 68] width 602 height 19
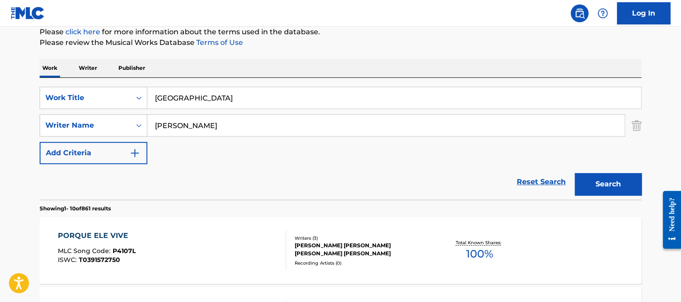
drag, startPoint x: 230, startPoint y: 130, endPoint x: 0, endPoint y: 161, distance: 232.3
click at [575, 173] on button "Search" at bounding box center [608, 184] width 67 height 22
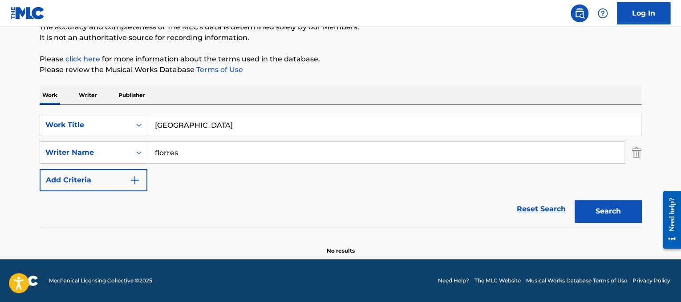
scroll to position [84, 0]
click at [174, 149] on input "florres" at bounding box center [385, 153] width 477 height 21
type input "[PERSON_NAME]"
click at [575, 201] on button "Search" at bounding box center [608, 212] width 67 height 22
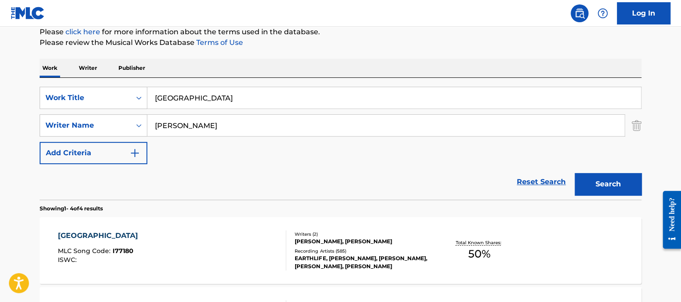
scroll to position [121, 0]
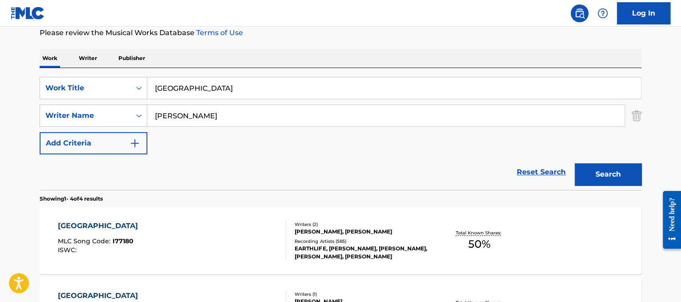
click at [210, 247] on div "INDIA MLC Song Code : I77180 ISWC :" at bounding box center [172, 241] width 229 height 40
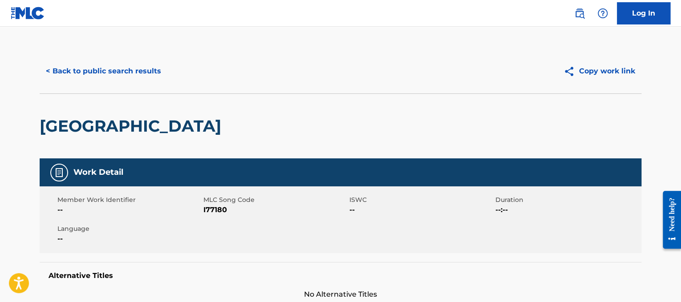
click at [153, 68] on button "< Back to public search results" at bounding box center [104, 71] width 128 height 22
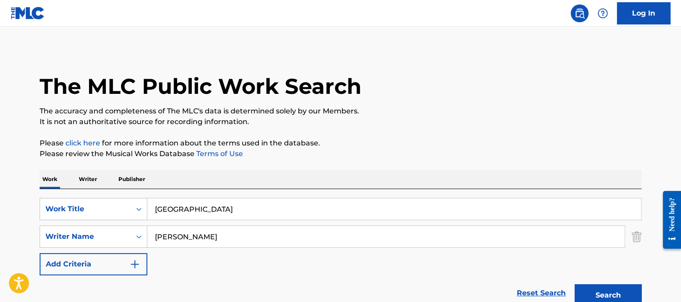
scroll to position [121, 0]
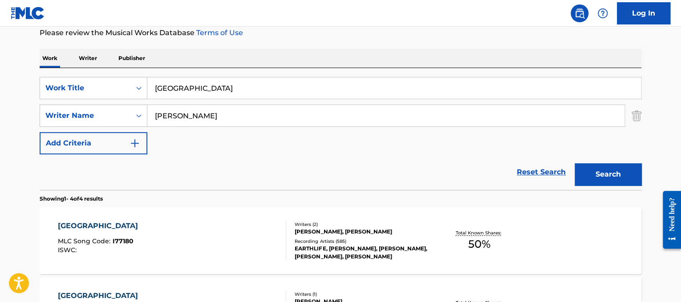
drag, startPoint x: 193, startPoint y: 90, endPoint x: 0, endPoint y: 64, distance: 195.0
click at [0, 64] on main "The MLC Public Work Search The accuracy and completeness of The MLC's data is d…" at bounding box center [340, 218] width 681 height 625
paste input "[PERSON_NAME] Demais"
click at [220, 82] on input "[PERSON_NAME] Demais" at bounding box center [394, 87] width 494 height 21
drag, startPoint x: 216, startPoint y: 86, endPoint x: 0, endPoint y: 29, distance: 223.9
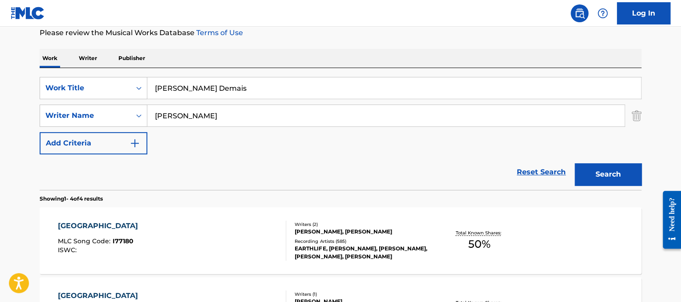
click at [0, 29] on main "The MLC Public Work Search The accuracy and completeness of The MLC's data is d…" at bounding box center [340, 218] width 681 height 625
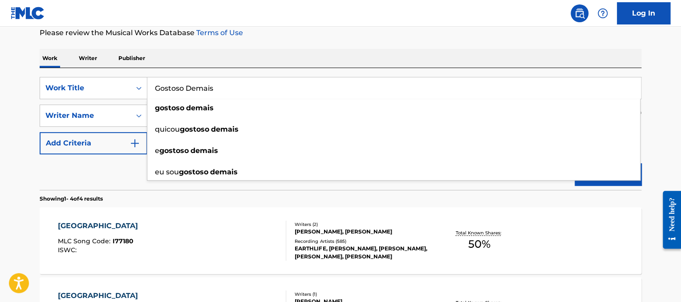
type input "Gostoso Demais"
click at [248, 70] on div "SearchWithCriteria838806ea-8acc-4513-b1ac-8e50be5486cf Work Title Gostoso Demai…" at bounding box center [341, 129] width 602 height 122
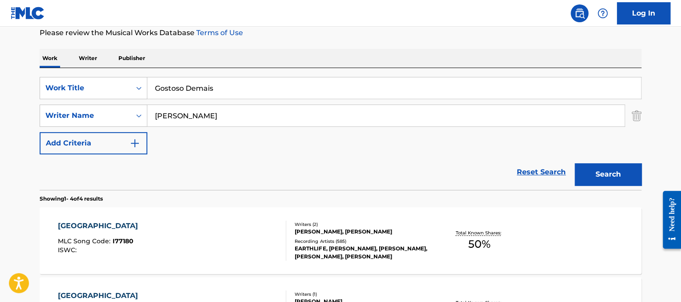
drag, startPoint x: 252, startPoint y: 116, endPoint x: 0, endPoint y: 20, distance: 269.4
click at [0, 20] on div "Log In The MLC Public Work Search The accuracy and completeness of The MLC's da…" at bounding box center [340, 226] width 681 height 694
type input "cordel"
click at [575, 163] on button "Search" at bounding box center [608, 174] width 67 height 22
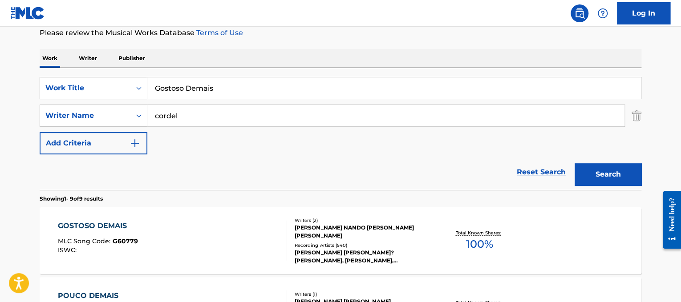
click at [154, 258] on div "GOSTOSO DEMAIS MLC Song Code : G60779 ISWC :" at bounding box center [172, 241] width 229 height 40
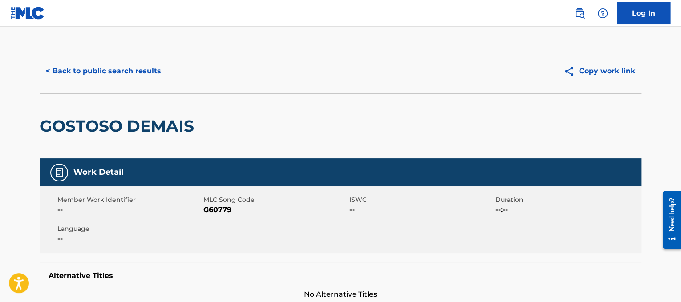
click at [149, 73] on button "< Back to public search results" at bounding box center [104, 71] width 128 height 22
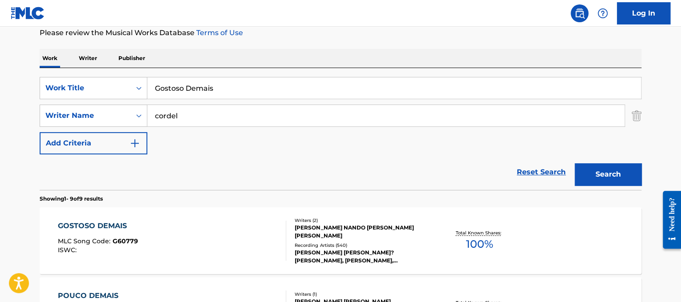
drag, startPoint x: 235, startPoint y: 93, endPoint x: 0, endPoint y: 36, distance: 241.4
paste input "[PERSON_NAME] O Amor E O Poder"
drag, startPoint x: 215, startPoint y: 88, endPoint x: 91, endPoint y: 13, distance: 145.3
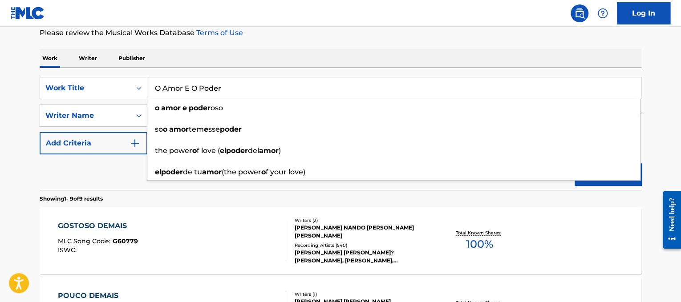
type input "O Amor E O Poder"
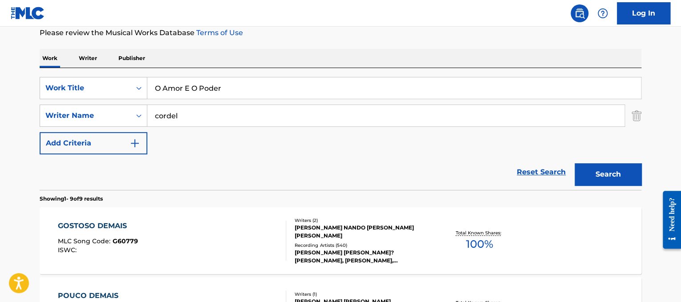
click at [248, 59] on div "Work Writer Publisher" at bounding box center [341, 58] width 602 height 19
drag, startPoint x: 245, startPoint y: 113, endPoint x: 45, endPoint y: 79, distance: 203.7
click at [45, 79] on div "SearchWithCriteria838806ea-8acc-4513-b1ac-8e50be5486cf Work Title O Amor E O Po…" at bounding box center [341, 115] width 602 height 77
type input "applegate"
click at [575, 163] on button "Search" at bounding box center [608, 174] width 67 height 22
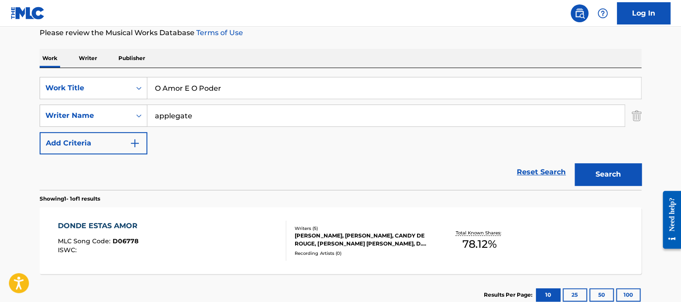
click at [107, 240] on span "MLC Song Code :" at bounding box center [85, 241] width 55 height 8
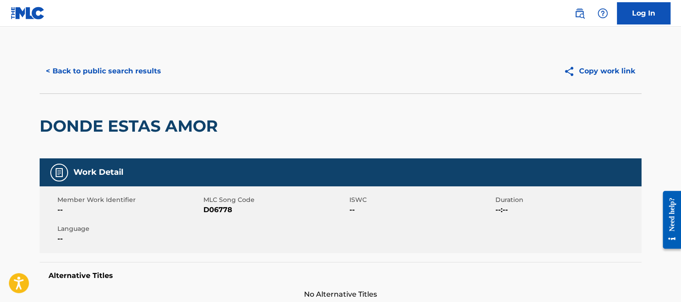
click at [69, 63] on button "< Back to public search results" at bounding box center [104, 71] width 128 height 22
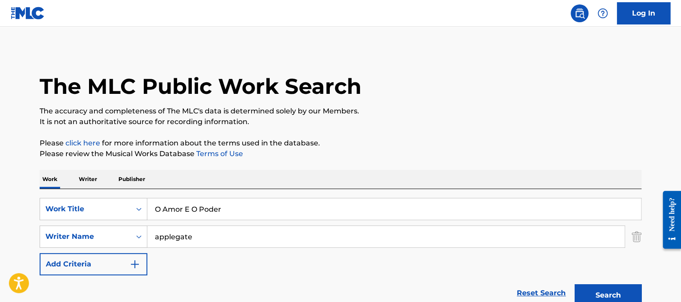
drag, startPoint x: 260, startPoint y: 214, endPoint x: 0, endPoint y: 148, distance: 267.8
click at [0, 148] on main "The MLC Public Work Search The accuracy and completeness of The MLC's data is d…" at bounding box center [340, 234] width 681 height 415
paste input "Diante do Trono A Ele a [PERSON_NAME]"
drag, startPoint x: 208, startPoint y: 208, endPoint x: 68, endPoint y: 176, distance: 143.5
click at [68, 176] on div "Work Writer Publisher SearchWithCriteria838806ea-8acc-4513-b1ac-8e50be5486cf Wo…" at bounding box center [341, 303] width 602 height 267
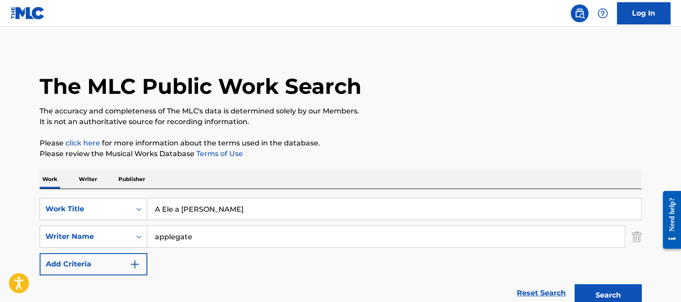
type input "A Ele a [PERSON_NAME]"
drag, startPoint x: 226, startPoint y: 244, endPoint x: 0, endPoint y: 126, distance: 254.6
click at [0, 126] on main "The MLC Public Work Search The accuracy and completeness of The MLC's data is d…" at bounding box center [340, 234] width 681 height 415
type input "[PERSON_NAME]"
click at [575, 285] on button "Search" at bounding box center [608, 296] width 67 height 22
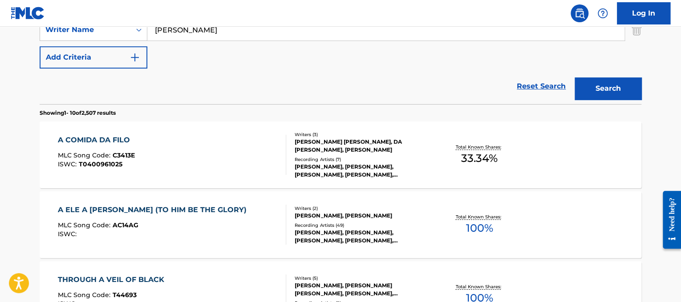
scroll to position [208, 0]
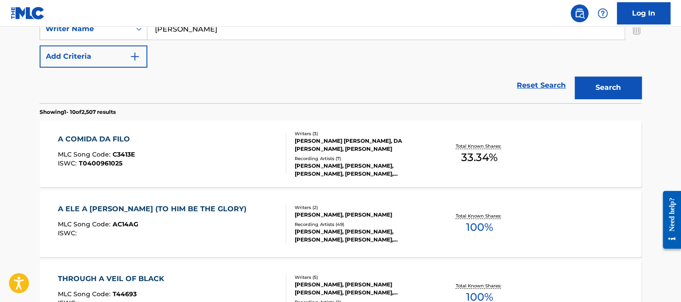
click at [248, 215] on div "A ELE A [PERSON_NAME] (TO HIM BE THE GLORY) MLC Song Code : AC14AG ISWC :" at bounding box center [172, 224] width 229 height 40
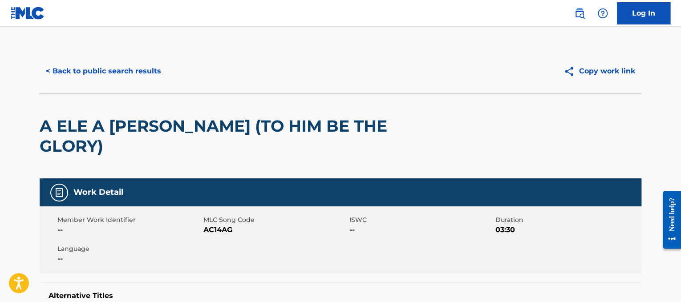
click at [131, 67] on button "< Back to public search results" at bounding box center [104, 71] width 128 height 22
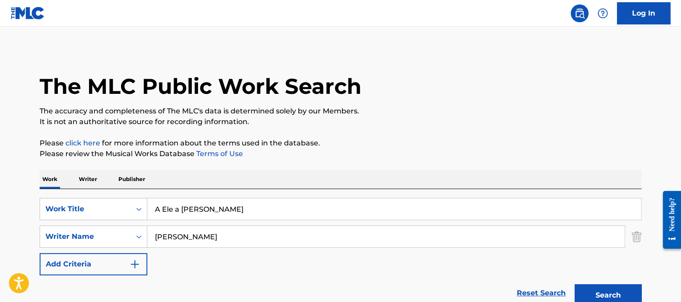
drag, startPoint x: 230, startPoint y: 205, endPoint x: 39, endPoint y: 176, distance: 192.9
paste input "[PERSON_NAME]"
drag, startPoint x: 214, startPoint y: 208, endPoint x: 0, endPoint y: 179, distance: 215.6
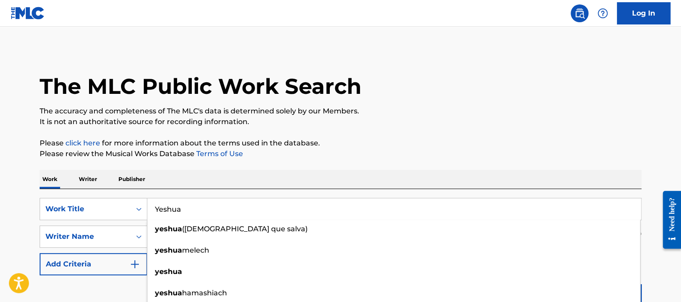
click at [250, 214] on input "Yeshua" at bounding box center [394, 209] width 494 height 21
type input "Yeshua"
click at [322, 125] on p "It is not an authoritative source for recording information." at bounding box center [341, 122] width 602 height 11
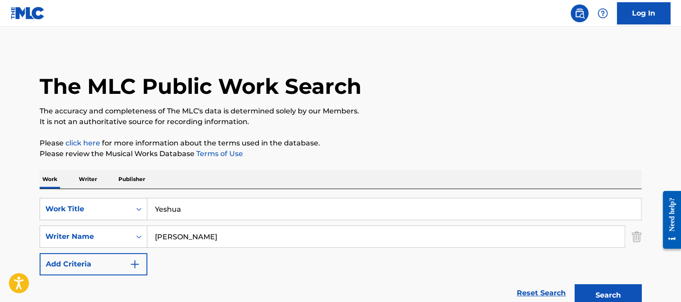
drag, startPoint x: 264, startPoint y: 240, endPoint x: 0, endPoint y: 215, distance: 265.2
paste input "[PERSON_NAME]"
drag, startPoint x: 208, startPoint y: 235, endPoint x: 442, endPoint y: 244, distance: 234.4
click at [442, 244] on input "[PERSON_NAME]" at bounding box center [385, 236] width 477 height 21
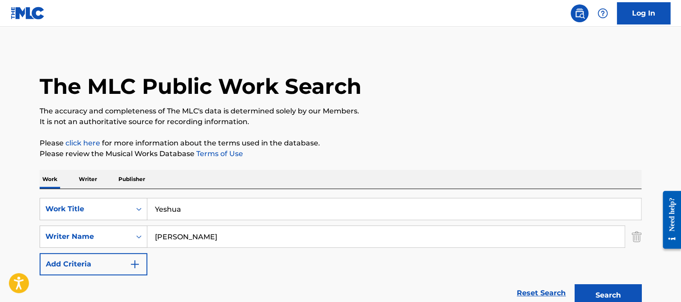
type input "[PERSON_NAME]"
click at [575, 285] on button "Search" at bounding box center [608, 296] width 67 height 22
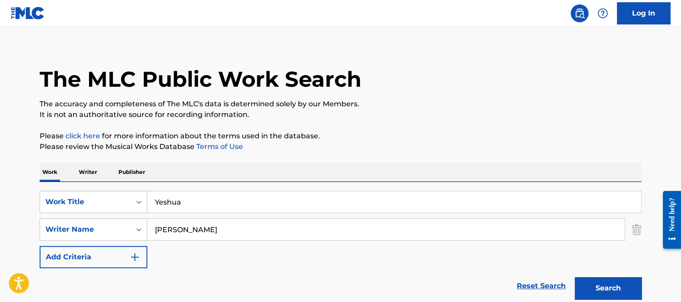
click at [593, 289] on button "Search" at bounding box center [608, 288] width 67 height 22
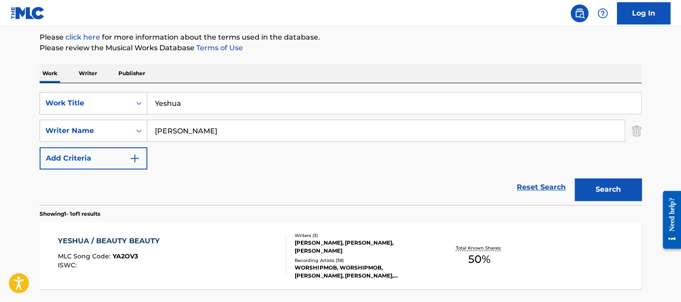
scroll to position [106, 0]
click at [394, 253] on div "[PERSON_NAME], [PERSON_NAME], [PERSON_NAME]" at bounding box center [362, 247] width 134 height 16
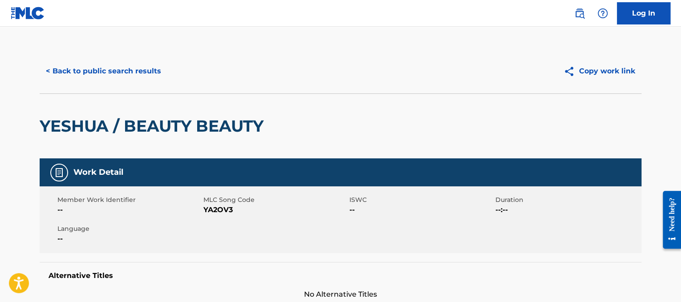
click at [146, 74] on button "< Back to public search results" at bounding box center [104, 71] width 128 height 22
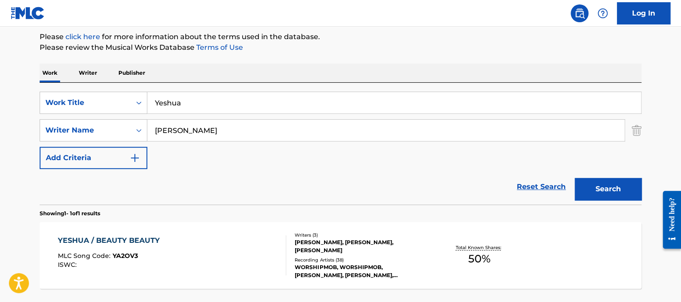
drag, startPoint x: 200, startPoint y: 102, endPoint x: 116, endPoint y: 86, distance: 85.7
click at [116, 86] on div "SearchWithCriteria838806ea-8acc-4513-b1ac-8e50be5486cf Work Title Yeshua Search…" at bounding box center [341, 144] width 602 height 122
paste input "Jamily Usei A Fé"
drag, startPoint x: 180, startPoint y: 103, endPoint x: 0, endPoint y: 27, distance: 195.8
click at [0, 27] on main "The MLC Public Work Search The accuracy and completeness of The MLC's data is d…" at bounding box center [340, 127] width 681 height 415
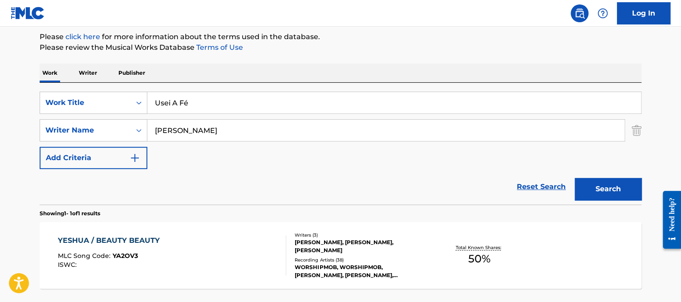
type input "Usei A Fé"
drag, startPoint x: 233, startPoint y: 137, endPoint x: 0, endPoint y: 15, distance: 263.3
click at [0, 15] on div "Log In The MLC Public Work Search The accuracy and completeness of The MLC's da…" at bounding box center [340, 136] width 681 height 485
type input "[PERSON_NAME]"
click at [575, 178] on button "Search" at bounding box center [608, 189] width 67 height 22
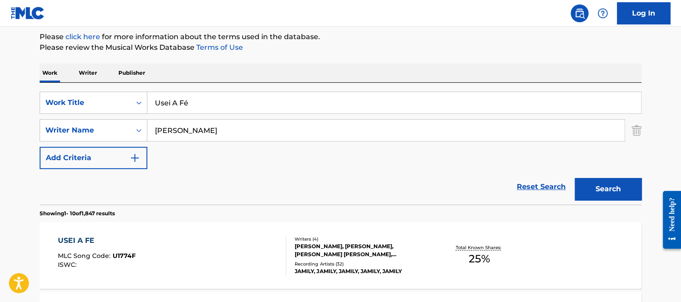
click at [146, 256] on div "USEI A FE MLC Song Code : U1774F ISWC :" at bounding box center [172, 256] width 229 height 40
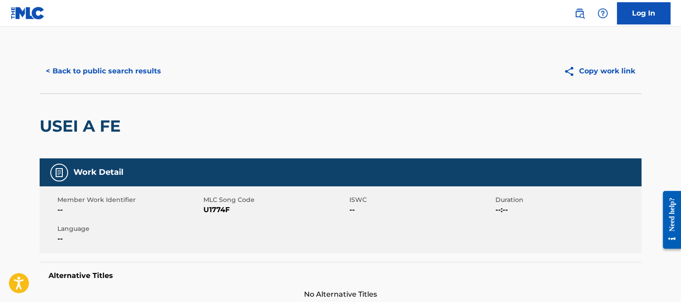
click at [134, 77] on button "< Back to public search results" at bounding box center [104, 71] width 128 height 22
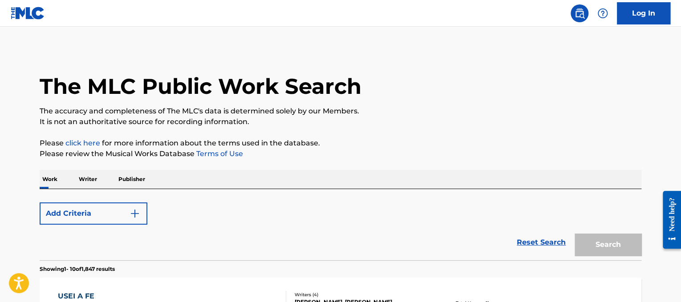
scroll to position [106, 0]
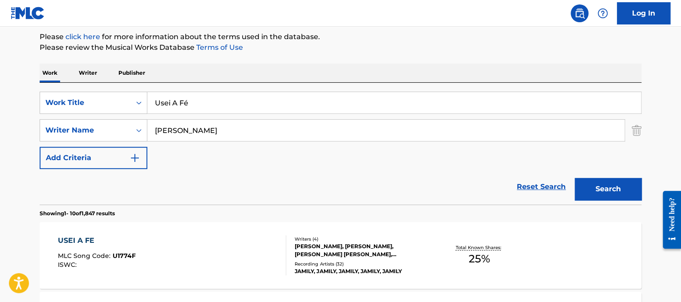
drag, startPoint x: 231, startPoint y: 96, endPoint x: 0, endPoint y: 48, distance: 236.1
paste input "[PERSON_NAME] DAQUI PRA SEMPRE"
drag, startPoint x: 212, startPoint y: 100, endPoint x: 152, endPoint y: 67, distance: 67.8
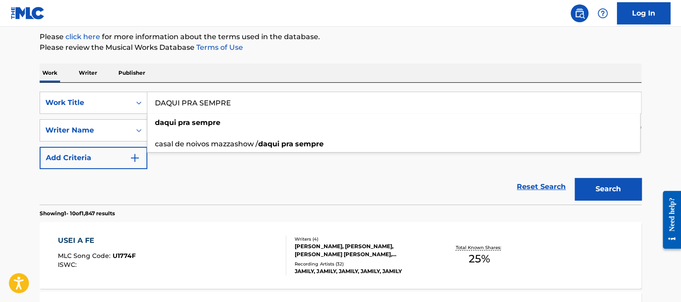
type input "DAQUI PRA SEMPRE"
click at [323, 86] on div "SearchWithCriteria838806ea-8acc-4513-b1ac-8e50be5486cf Work Title DAQUI PRA SEM…" at bounding box center [341, 144] width 602 height 122
drag, startPoint x: 297, startPoint y: 130, endPoint x: 131, endPoint y: 69, distance: 177.3
type input "opeia"
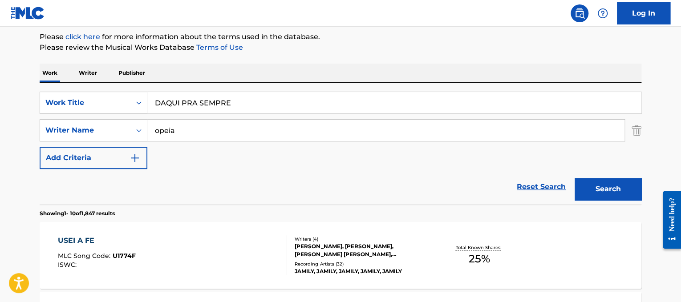
click at [575, 178] on button "Search" at bounding box center [608, 189] width 67 height 22
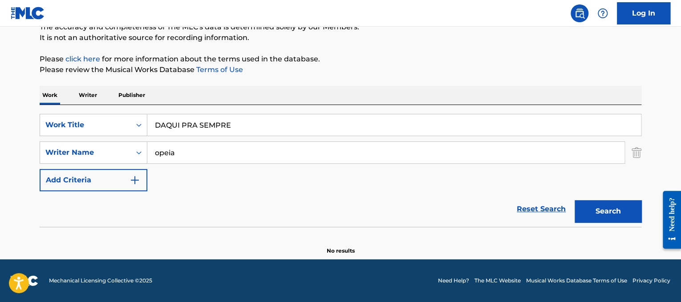
scroll to position [84, 0]
drag, startPoint x: 252, startPoint y: 135, endPoint x: 0, endPoint y: 84, distance: 257.6
click at [0, 84] on main "The MLC Public Work Search The accuracy and completeness of The MLC's data is d…" at bounding box center [340, 101] width 681 height 317
paste input "[PERSON_NAME] Retrato"
drag, startPoint x: 216, startPoint y: 126, endPoint x: 0, endPoint y: 43, distance: 232.1
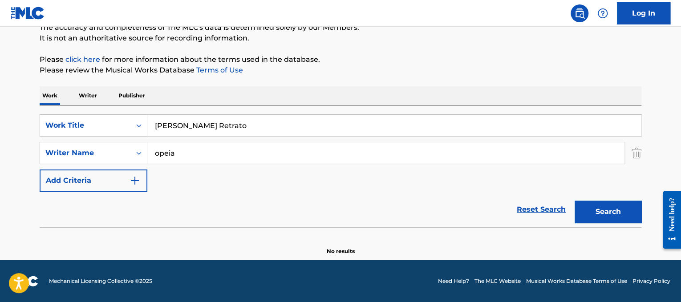
click at [0, 43] on main "The MLC Public Work Search The accuracy and completeness of The MLC's data is d…" at bounding box center [340, 101] width 681 height 317
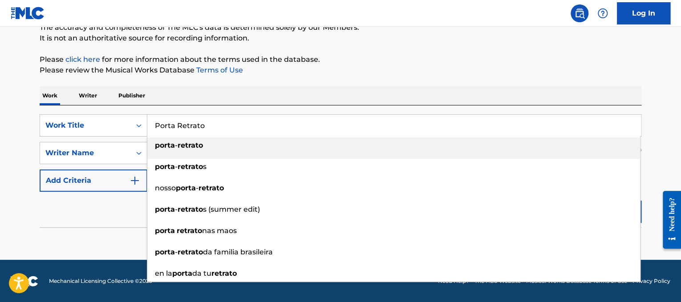
type input "Porta Retrato"
click at [231, 100] on div "Work Writer Publisher" at bounding box center [341, 95] width 602 height 19
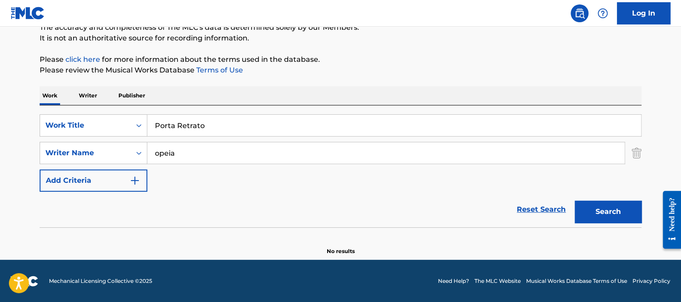
drag, startPoint x: 240, startPoint y: 148, endPoint x: 155, endPoint y: 81, distance: 108.4
click at [155, 81] on div "The MLC Public Work Search The accuracy and completeness of The MLC's data is d…" at bounding box center [340, 110] width 623 height 290
type input "tivas"
click at [575, 201] on button "Search" at bounding box center [608, 212] width 67 height 22
